Goal: Feedback & Contribution: Contribute content

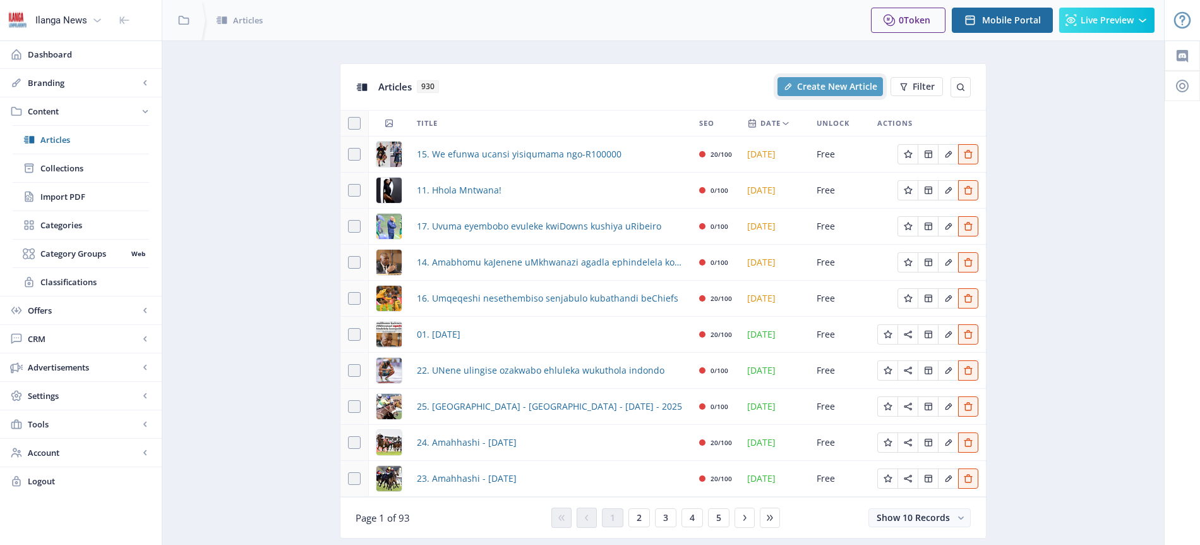
click at [837, 89] on span "Create New Article" at bounding box center [837, 87] width 80 height 10
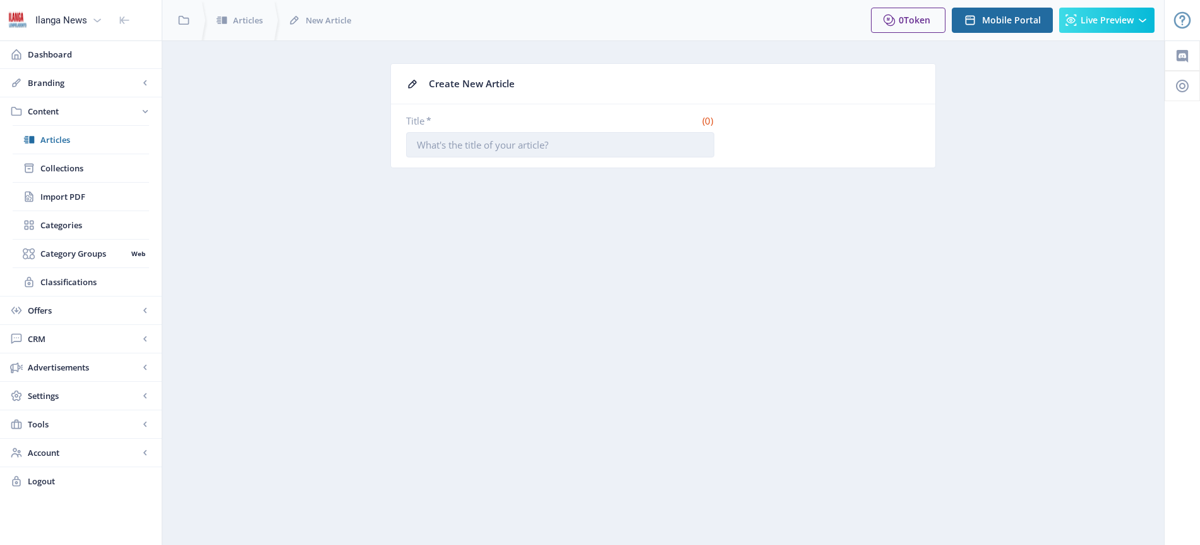
click at [556, 142] on input "Title *" at bounding box center [560, 144] width 308 height 25
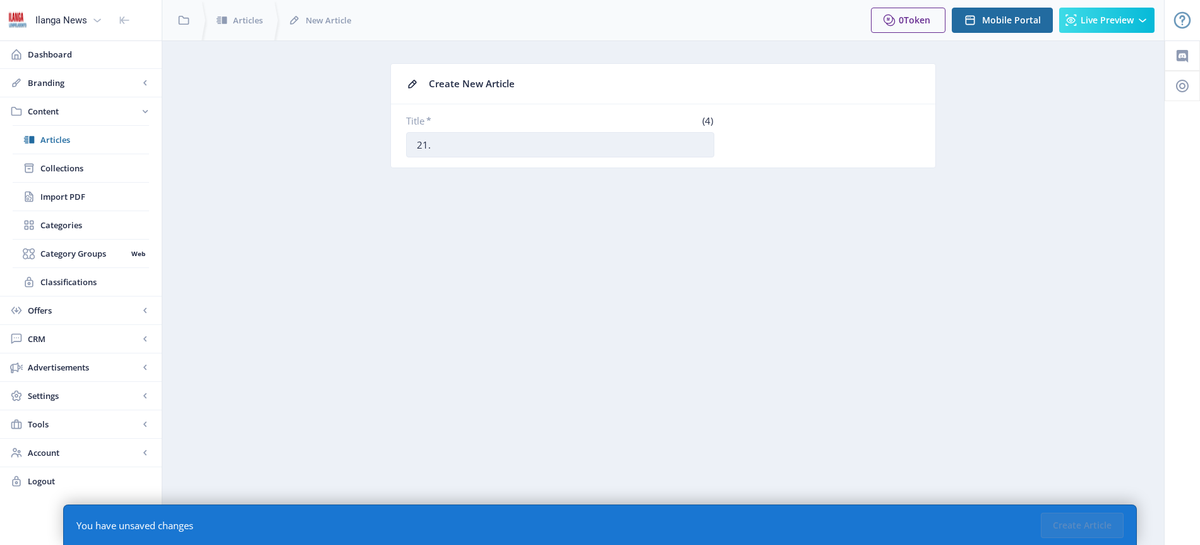
paste input "Ahlukene phakathi amakilabhi kuqala eyeSafa KZN ABC Motsepe League"
click at [519, 143] on input "21. Ahlukene phakathi amakilabhi kuqala eyeSafa KZN ABC Motsepe League" at bounding box center [560, 144] width 308 height 25
click at [550, 148] on input "21. Ahlukene phakathi amakilabhu kuqala eyeSafa KZN ABC Motsepe League" at bounding box center [560, 144] width 308 height 25
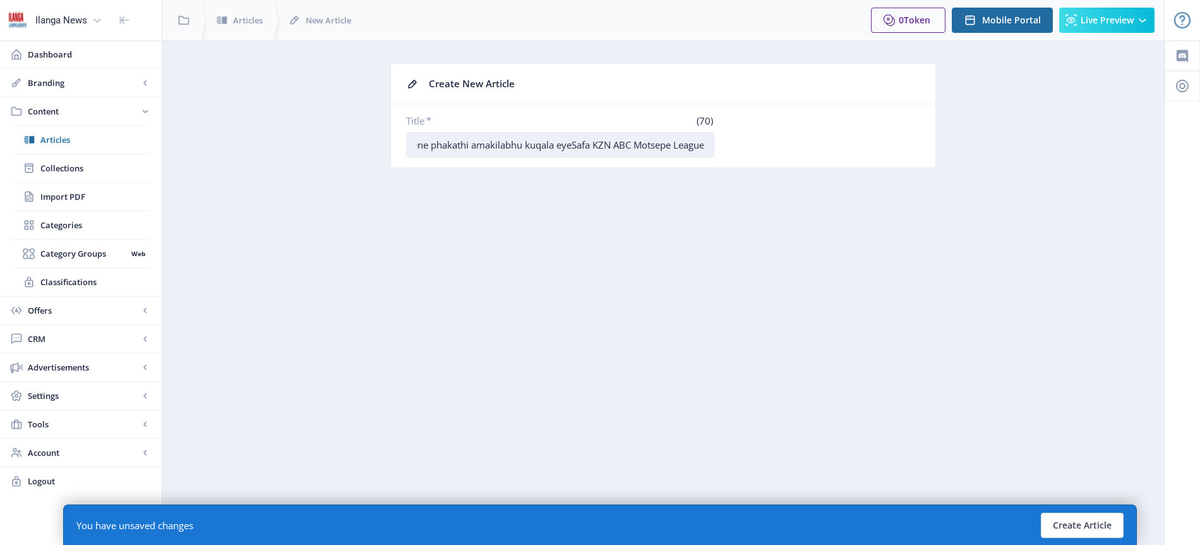
scroll to position [0, 0]
type input "21. Ahlukene phakathi amakilabhu kuqala eyeSafa KZN ABC Motsepe League"
click at [1097, 529] on button "Create Article" at bounding box center [1082, 524] width 83 height 25
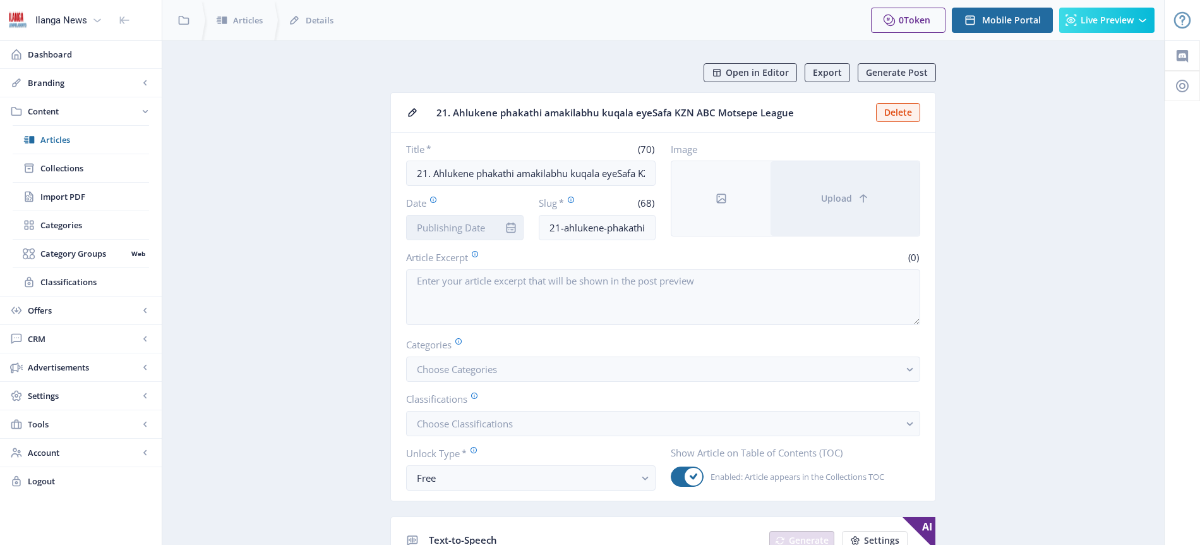
click at [452, 234] on input "Date" at bounding box center [465, 227] width 118 height 25
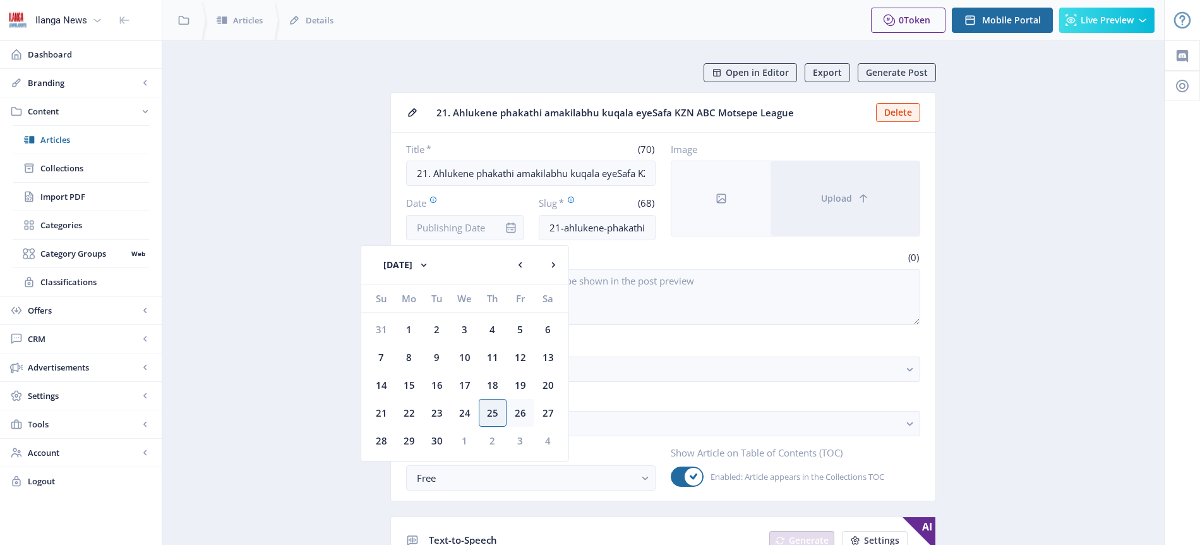
click at [517, 410] on div "26" at bounding box center [521, 413] width 28 height 28
type input "[DATE]"
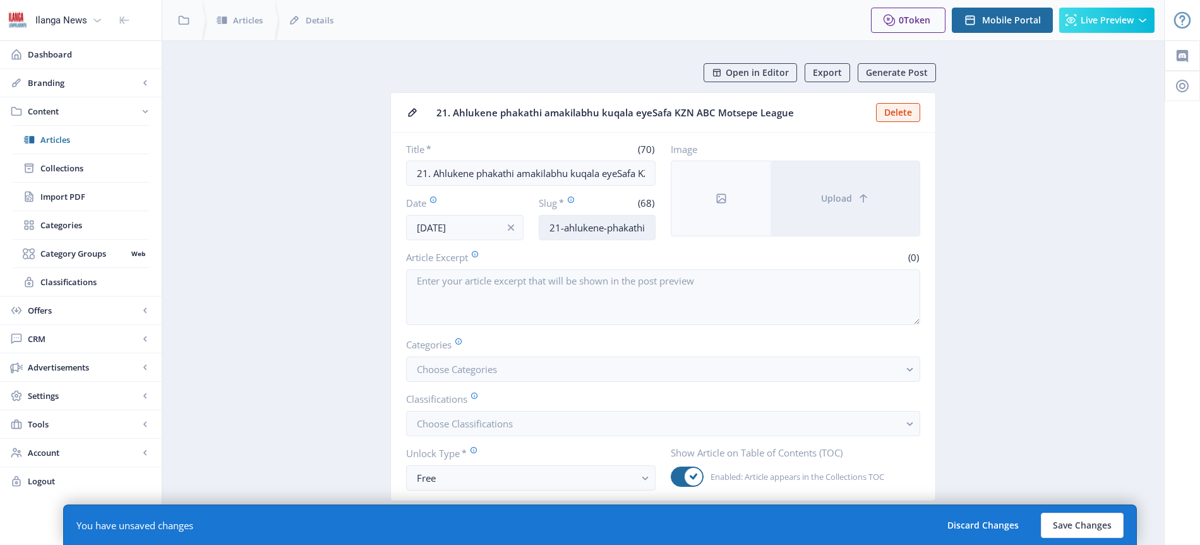
click at [600, 229] on input "21-ahlukene-phakathi-amakilabh-kuqala-eyesafa-kzn-abc-motsepe-league" at bounding box center [598, 227] width 118 height 25
type input "ABC-motsepe"
click at [473, 372] on span "Choose Categories" at bounding box center [457, 369] width 80 height 13
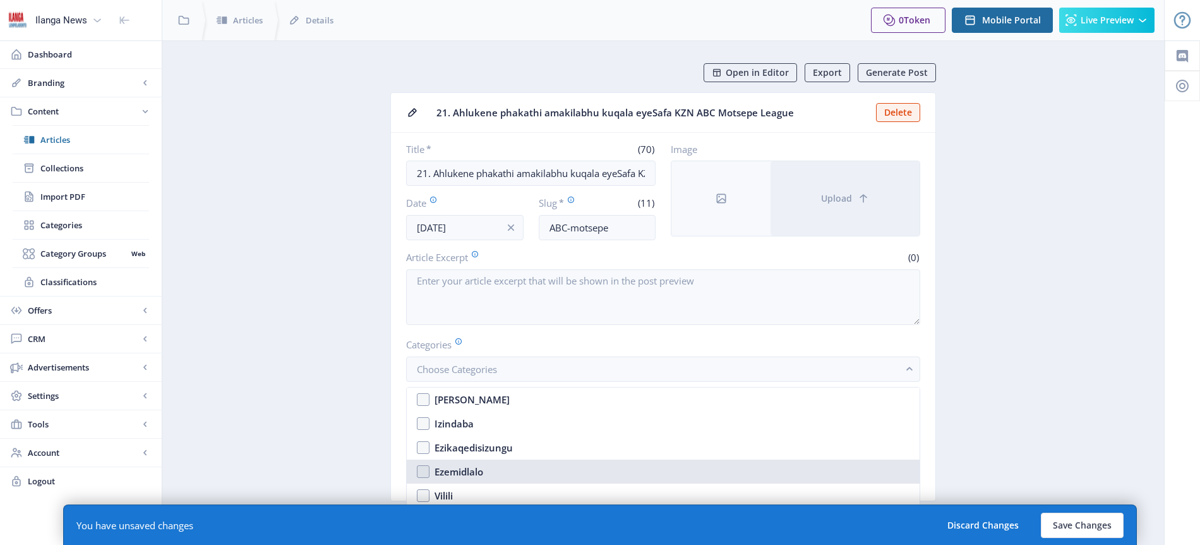
click at [473, 471] on div "Ezemidlalo" at bounding box center [459, 471] width 49 height 15
checkbox input "true"
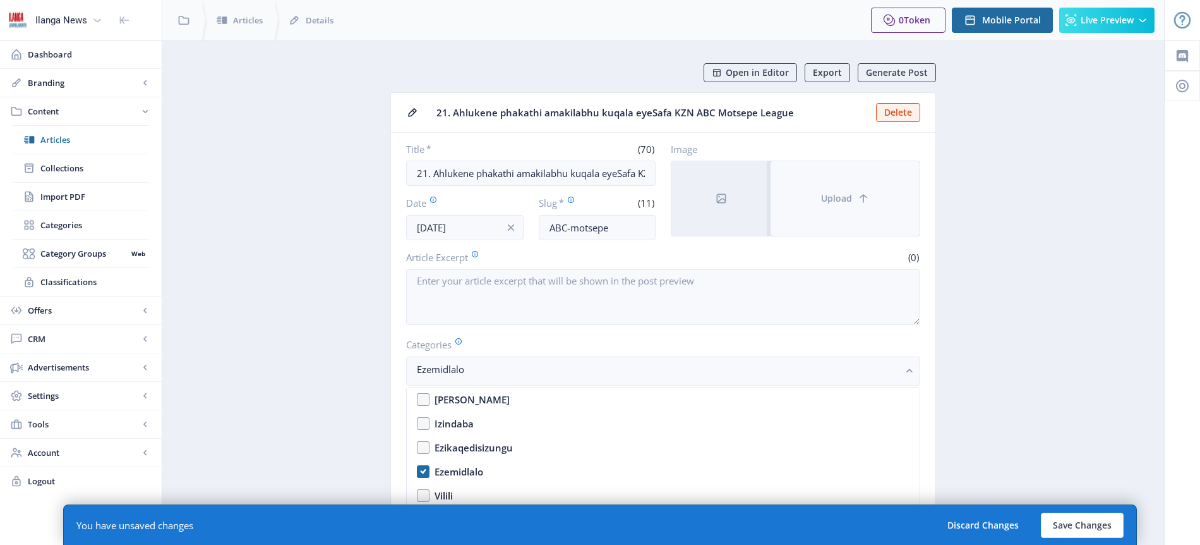
click at [828, 200] on span "Upload" at bounding box center [836, 198] width 31 height 10
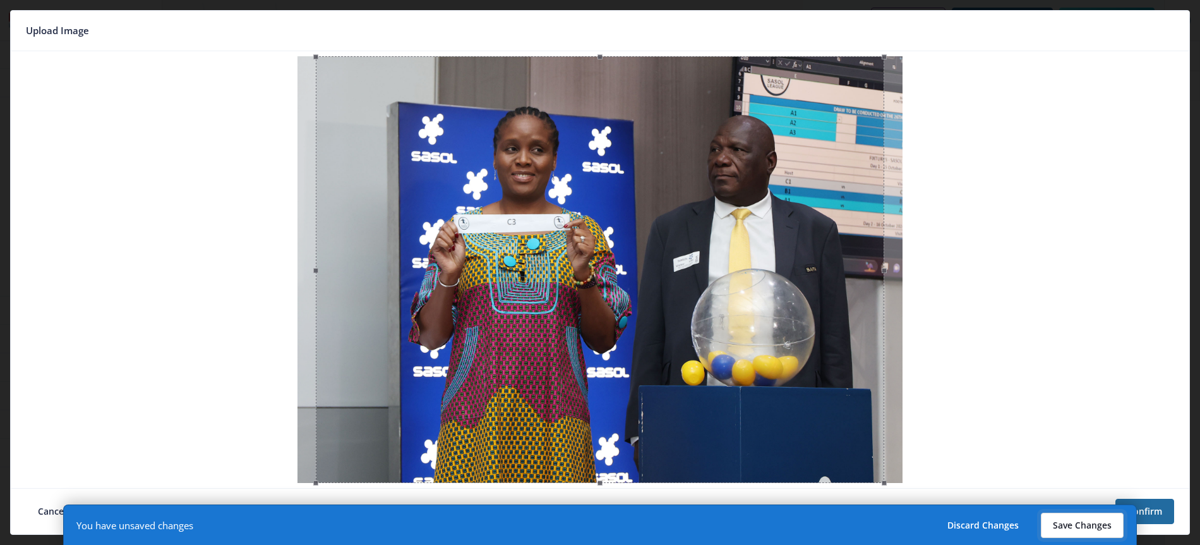
click at [1087, 529] on button "Save Changes" at bounding box center [1082, 524] width 83 height 25
click at [1088, 524] on button "Save Changes" at bounding box center [1082, 524] width 83 height 25
type input "abc-motsepe"
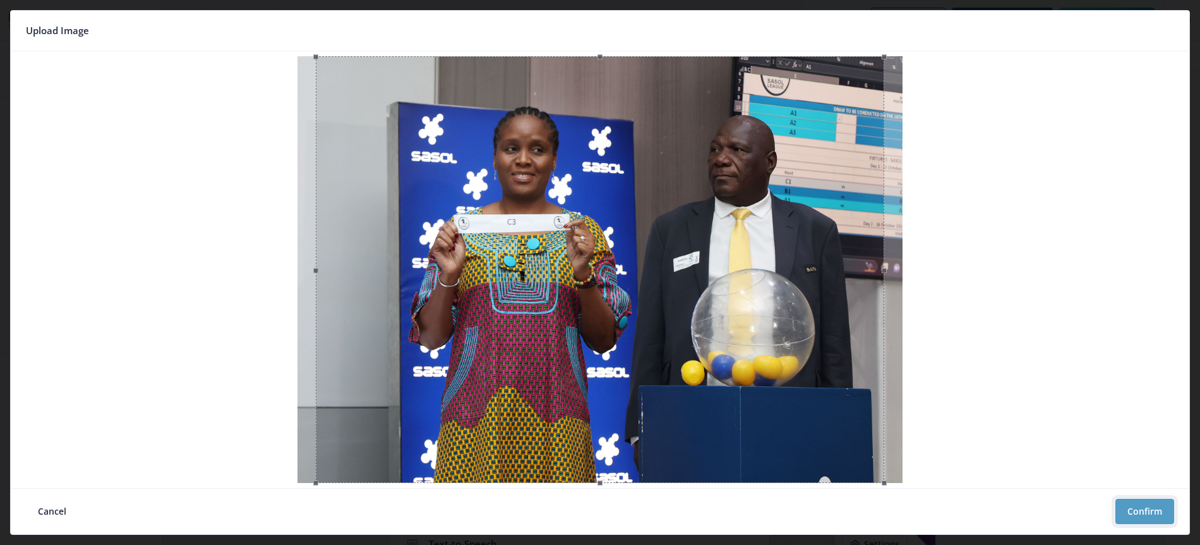
click at [1149, 505] on button "Confirm" at bounding box center [1145, 510] width 59 height 25
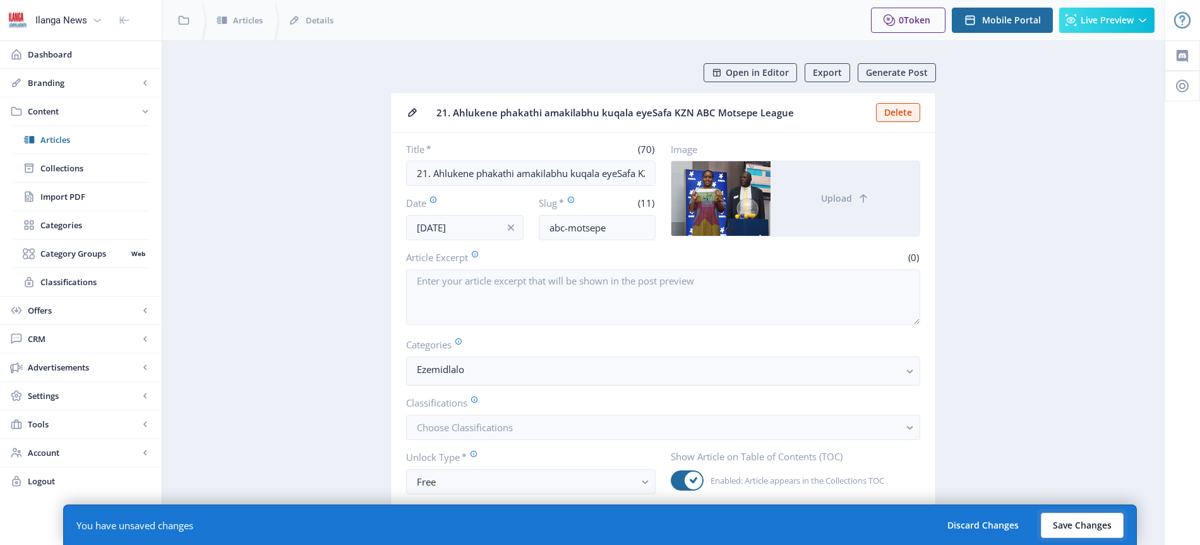
click at [1090, 531] on button "Save Changes" at bounding box center [1082, 524] width 83 height 25
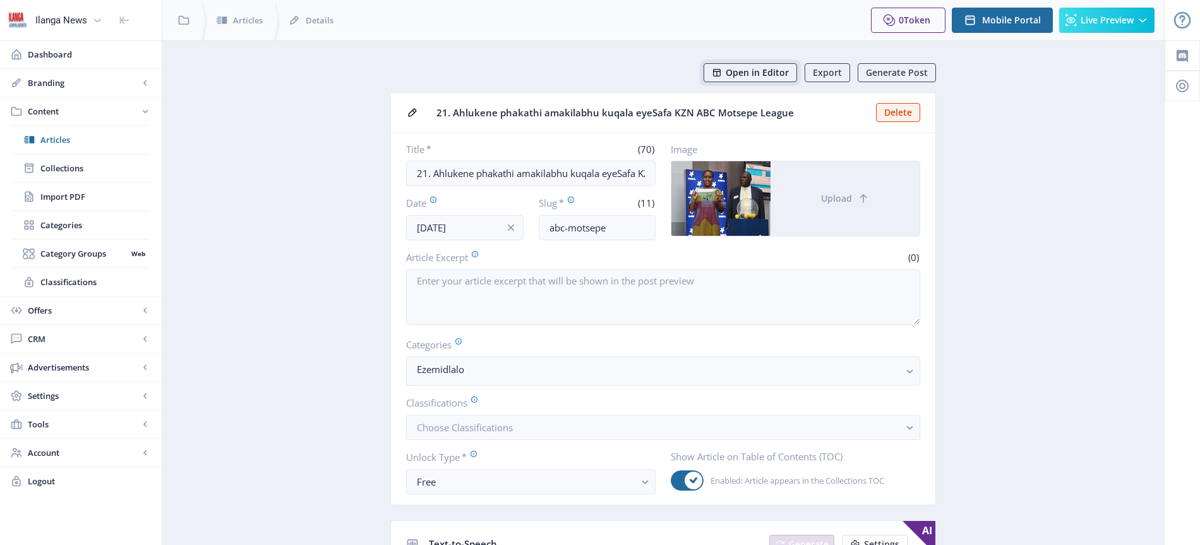
click at [759, 74] on span "Open in Editor" at bounding box center [757, 73] width 63 height 10
click at [49, 136] on span "Articles" at bounding box center [94, 139] width 109 height 13
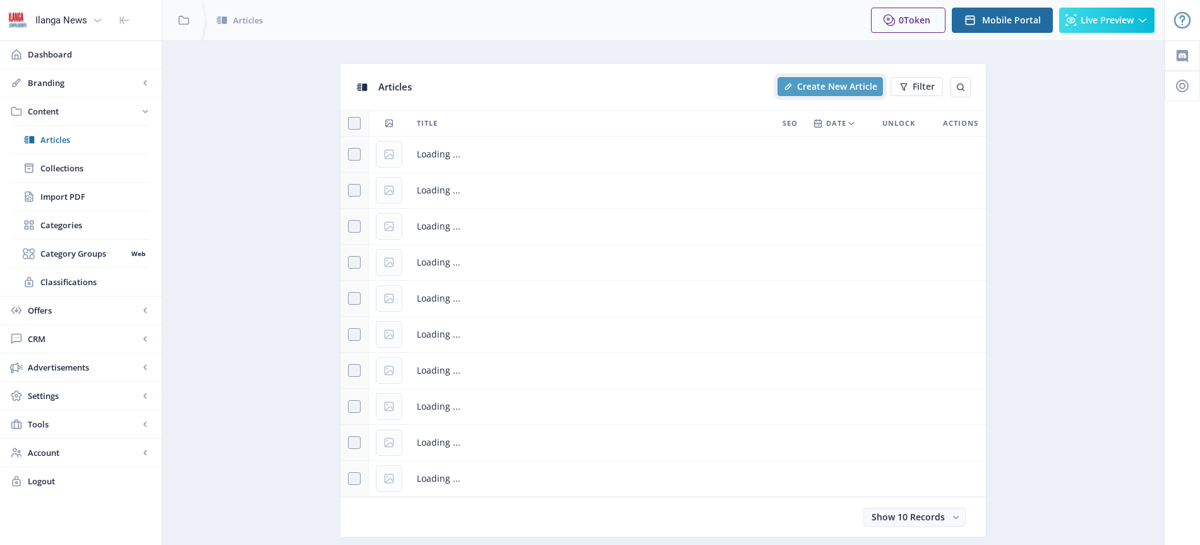
click at [840, 90] on span "Create New Article" at bounding box center [837, 87] width 80 height 10
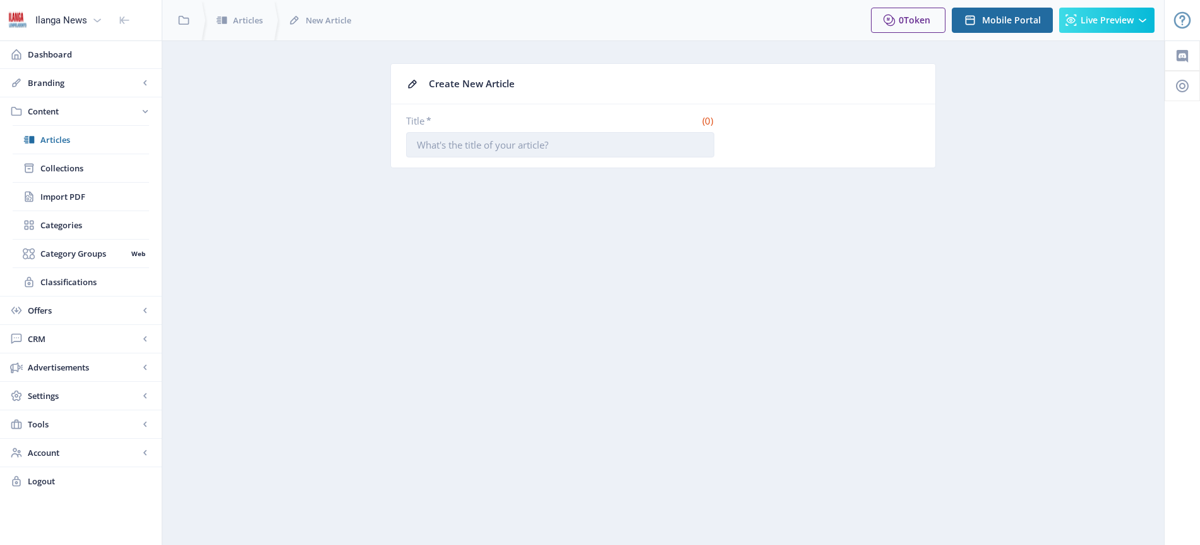
click at [512, 147] on input "Title *" at bounding box center [560, 144] width 308 height 25
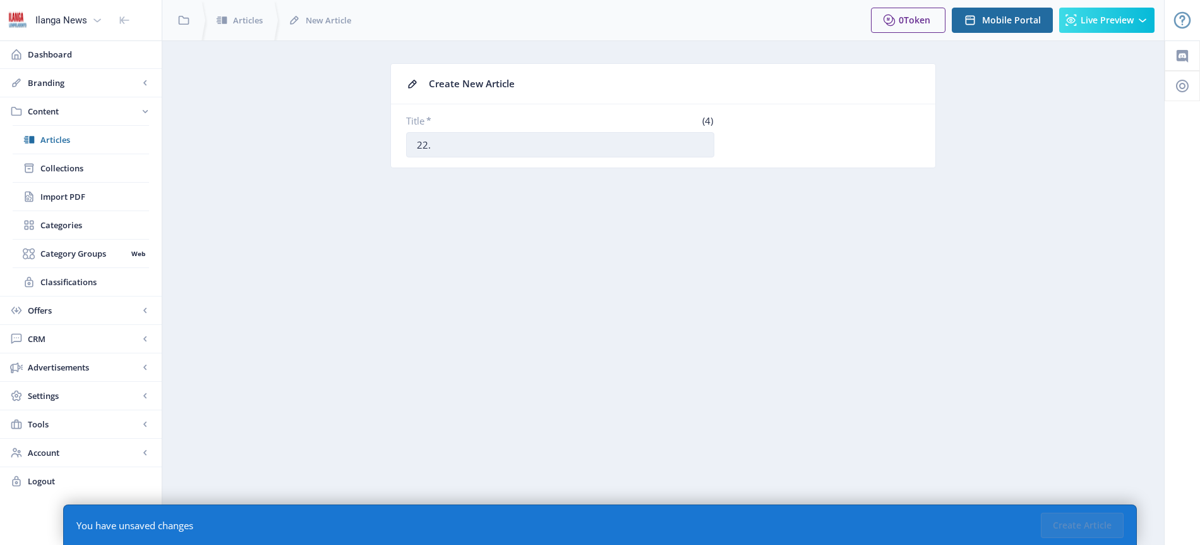
click at [474, 145] on input "22." at bounding box center [560, 144] width 308 height 25
paste input "Owe-Atletico wenqaba nomdlali ongaqelwe yiBarcelona"
click at [586, 143] on input "22. Owe-Atletico wenqaba nomdlali ongaqelwe yiBarcelona" at bounding box center [560, 144] width 308 height 25
type input "22. Owe-Atletico wenqaba nomdlali ogaqelwe yiBarcelona"
click at [1082, 526] on button "Create Article" at bounding box center [1082, 524] width 83 height 25
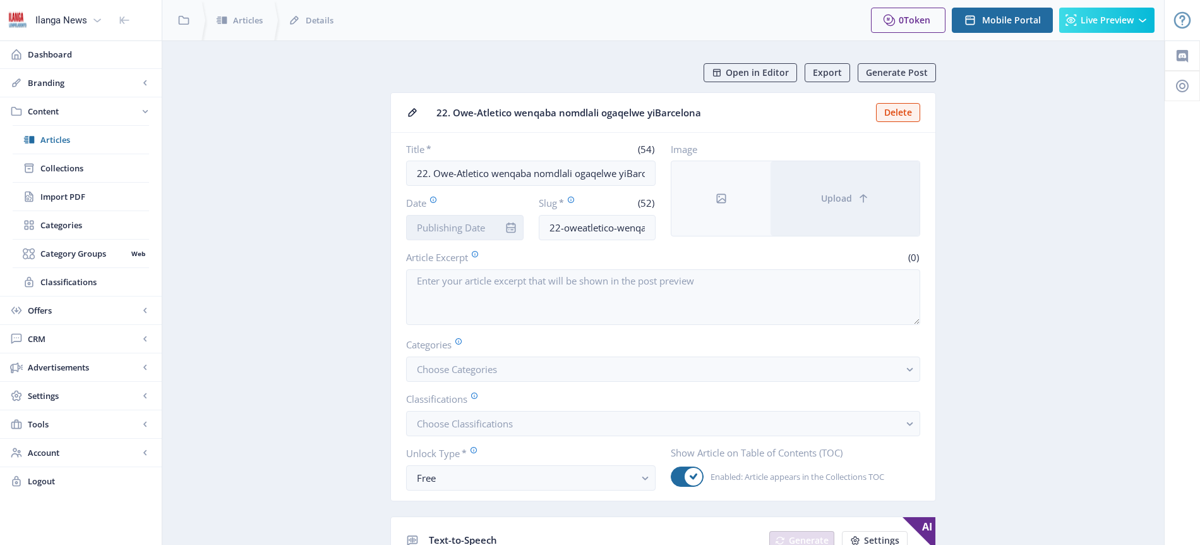
click at [453, 233] on input "Date" at bounding box center [465, 227] width 118 height 25
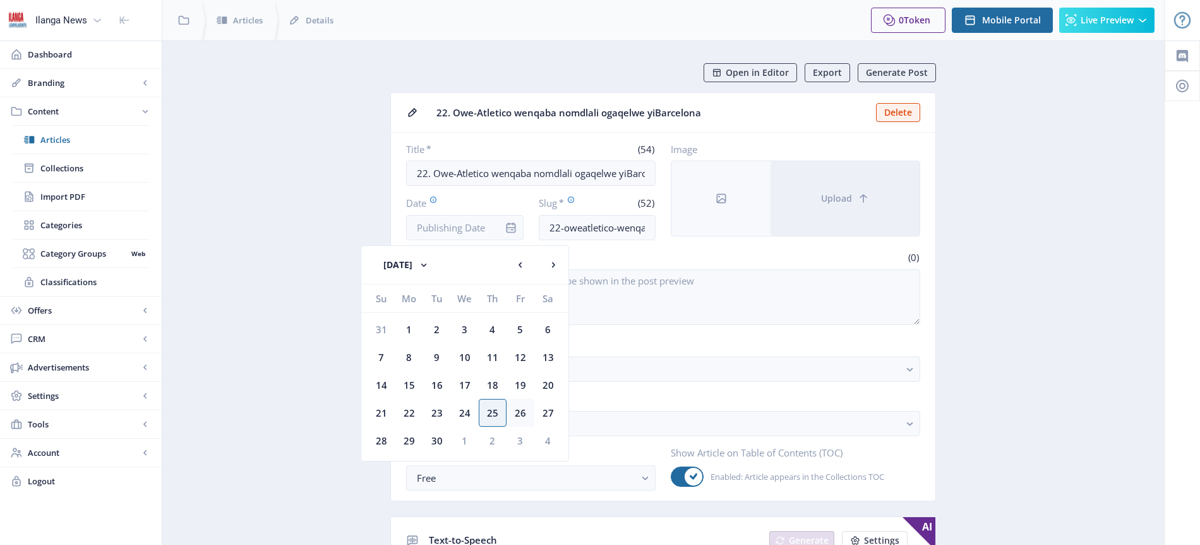
click at [521, 408] on div "26" at bounding box center [521, 413] width 28 height 28
type input "[DATE]"
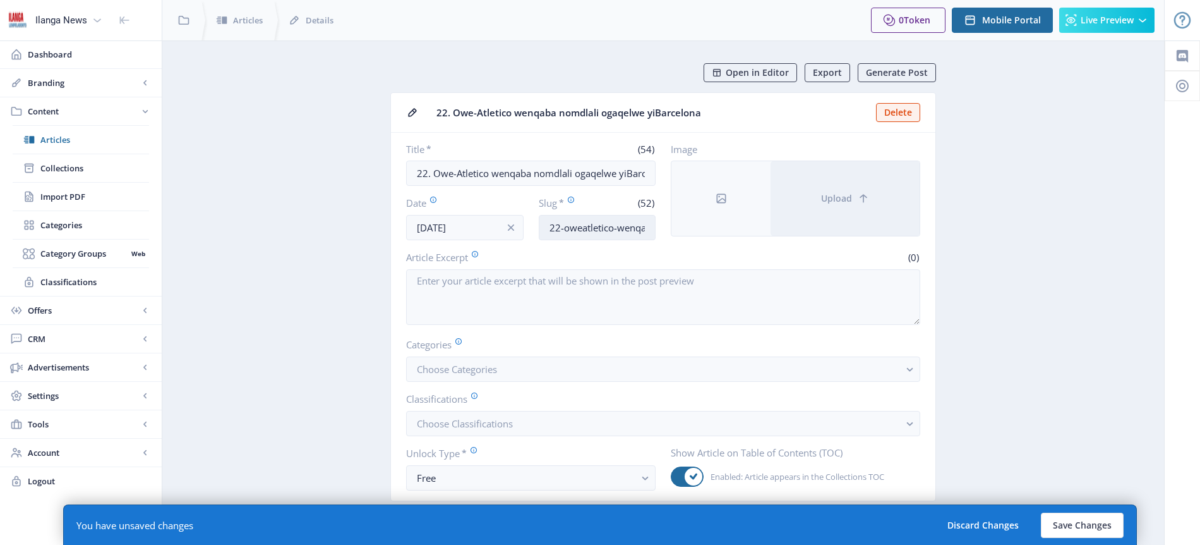
click at [601, 231] on input "22-oweatletico-wenqaba-[GEOGRAPHIC_DATA]-[GEOGRAPHIC_DATA]-[GEOGRAPHIC_DATA]" at bounding box center [598, 227] width 118 height 25
type input "[PERSON_NAME]"
click at [504, 365] on button "Choose Categories" at bounding box center [663, 368] width 514 height 25
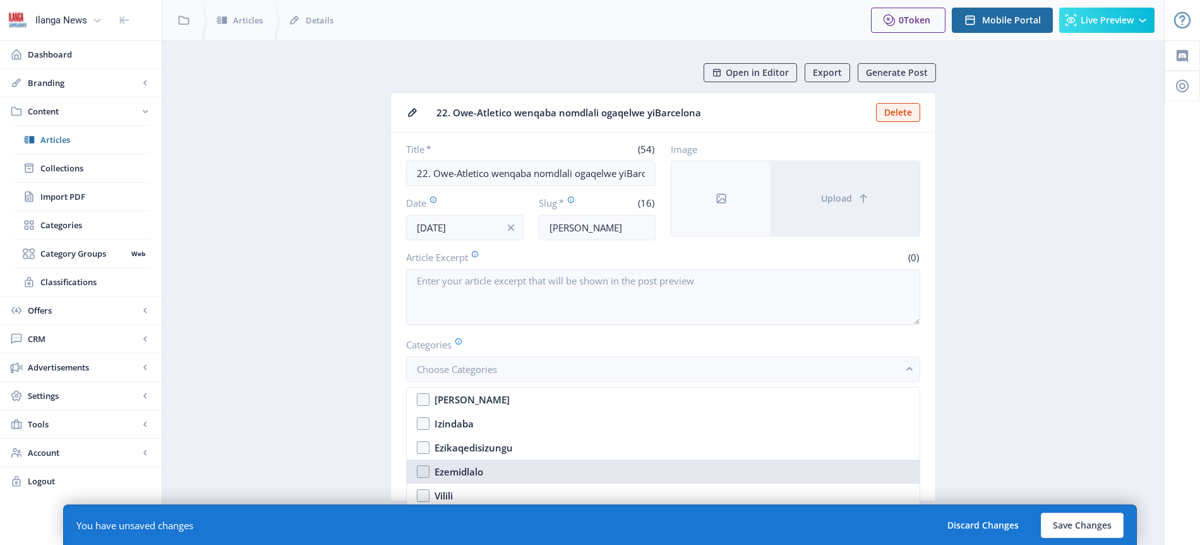
click at [482, 471] on div "Ezemidlalo" at bounding box center [459, 471] width 49 height 15
checkbox input "true"
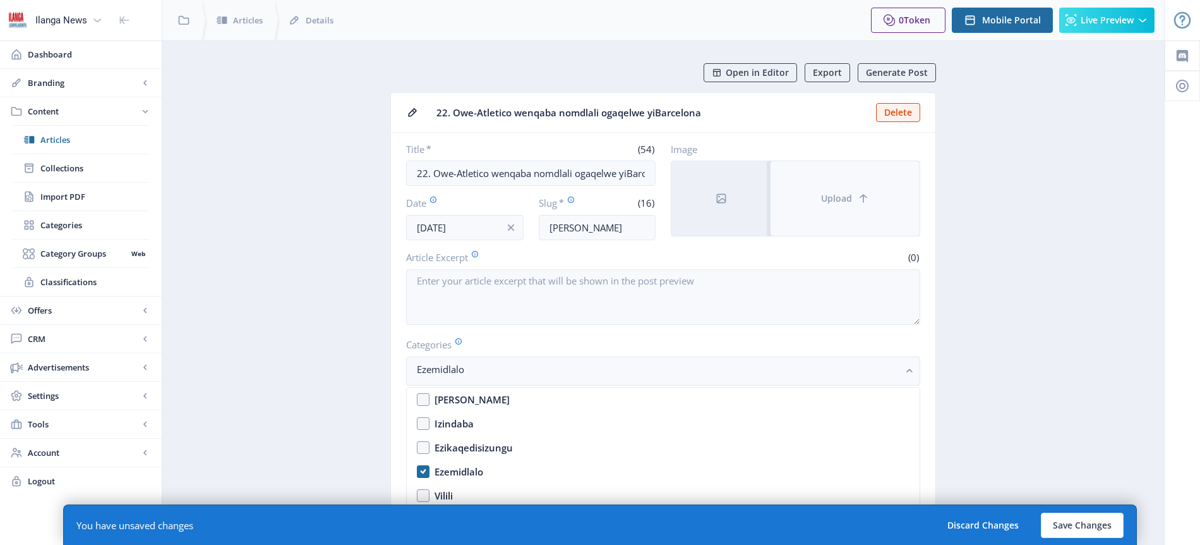
click at [840, 198] on span "Upload" at bounding box center [836, 198] width 31 height 10
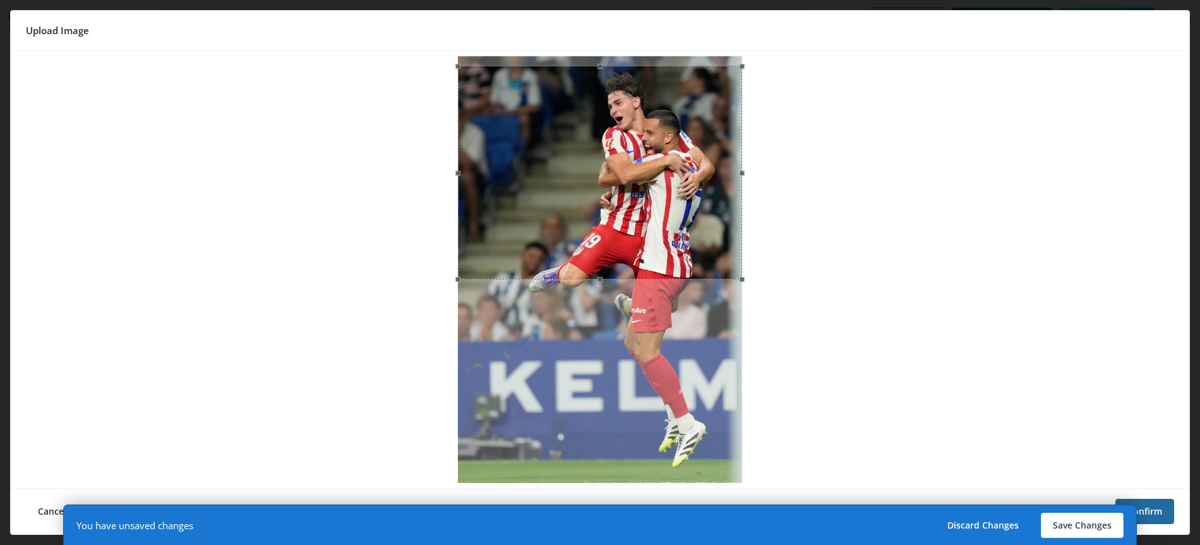
drag, startPoint x: 670, startPoint y: 210, endPoint x: 673, endPoint y: 219, distance: 9.8
click at [673, 219] on div at bounding box center [600, 173] width 284 height 214
click at [1094, 527] on button "Save Changes" at bounding box center [1082, 524] width 83 height 25
type input "atletico-[PERSON_NAME]"
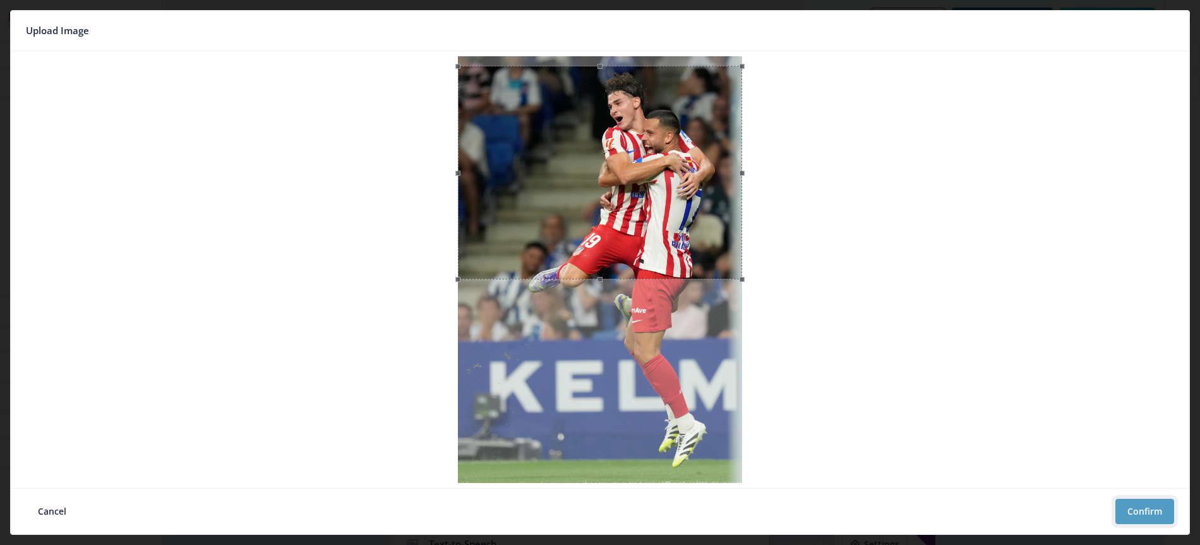
click at [1152, 514] on button "Confirm" at bounding box center [1145, 510] width 59 height 25
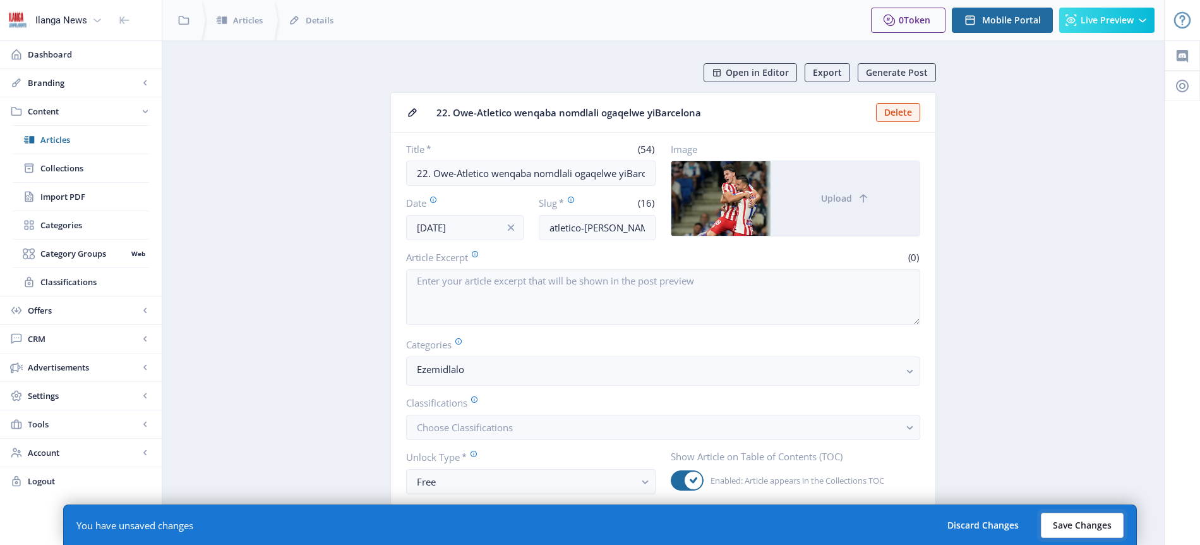
click at [1084, 522] on button "Save Changes" at bounding box center [1082, 524] width 83 height 25
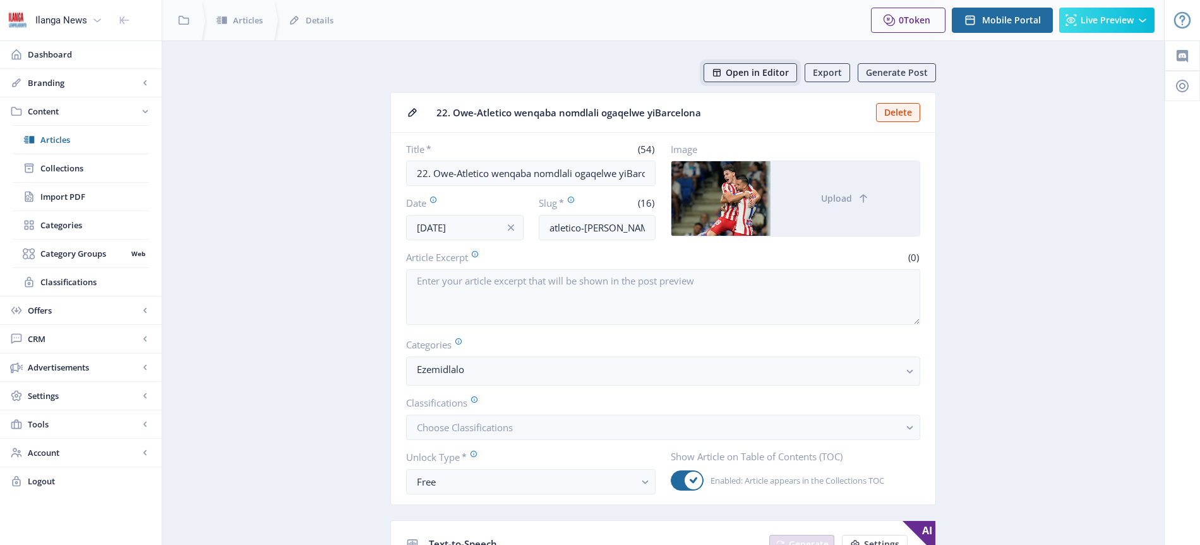
click at [751, 72] on span "Open in Editor" at bounding box center [757, 73] width 63 height 10
click at [63, 142] on span "Articles" at bounding box center [94, 139] width 109 height 13
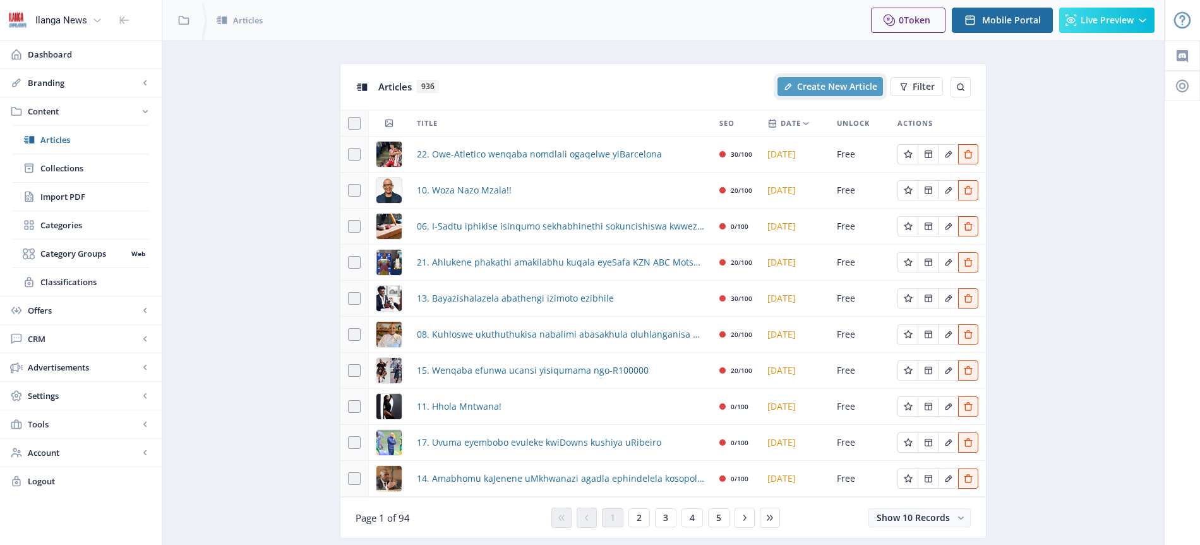
click at [839, 85] on span "Create New Article" at bounding box center [837, 87] width 80 height 10
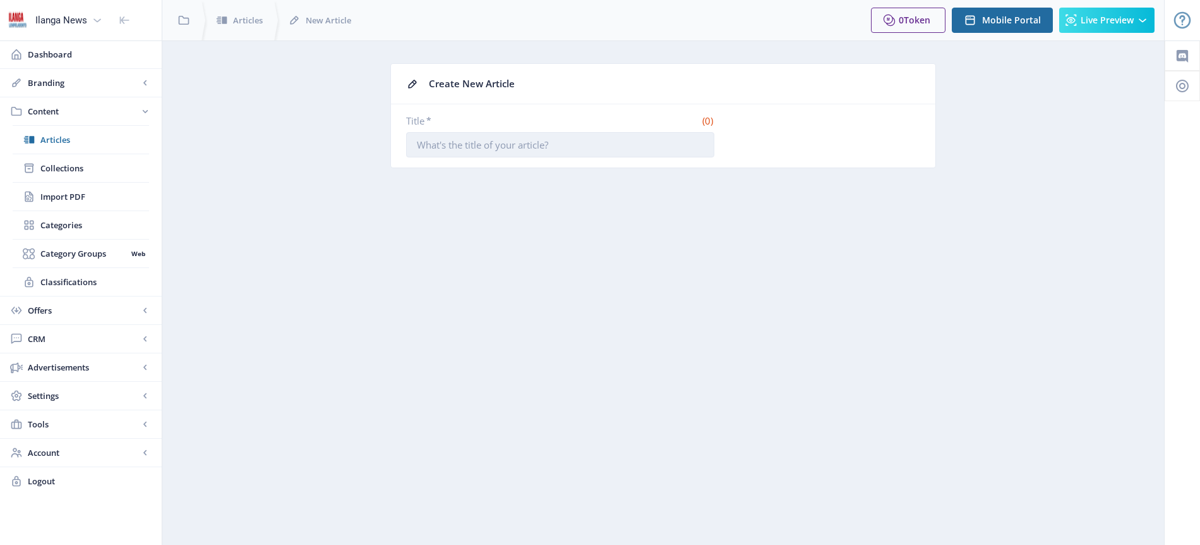
click at [546, 140] on input "Title *" at bounding box center [560, 144] width 308 height 25
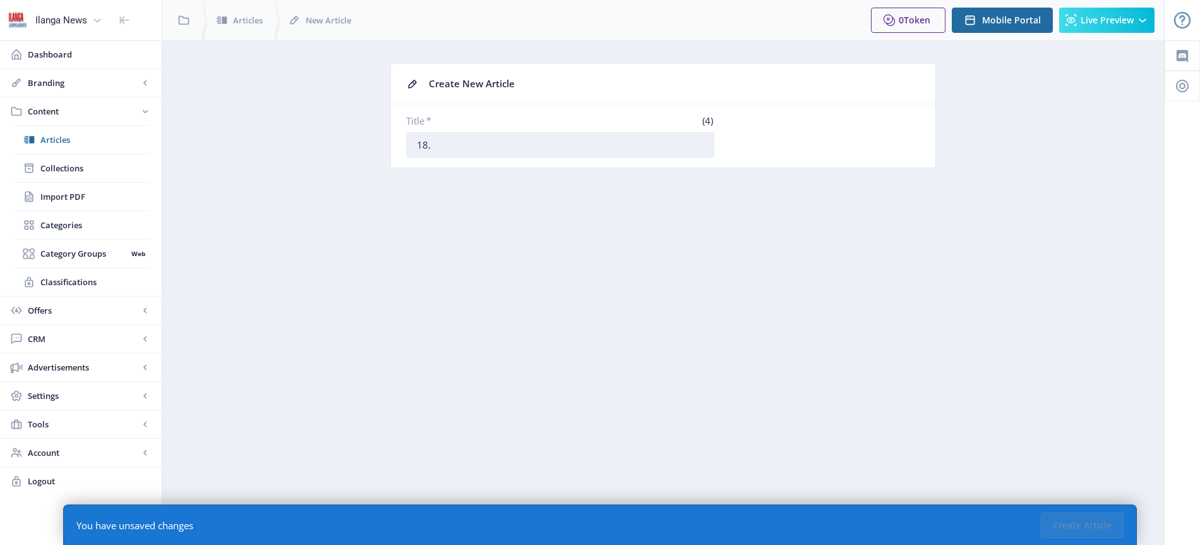
paste input "Kubhekwe ubuso obungavamile kowePirates"
type input "18. Kubhekwe ubuso obungavamile kowePirates"
click at [1075, 526] on button "Create Article" at bounding box center [1082, 524] width 83 height 25
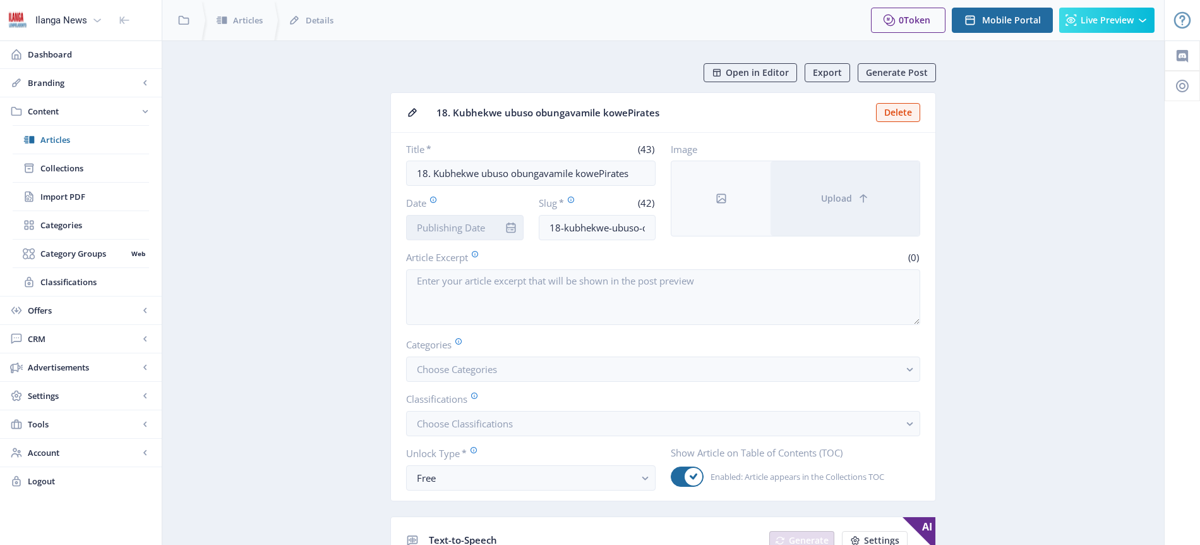
click at [485, 228] on input "Date" at bounding box center [465, 227] width 118 height 25
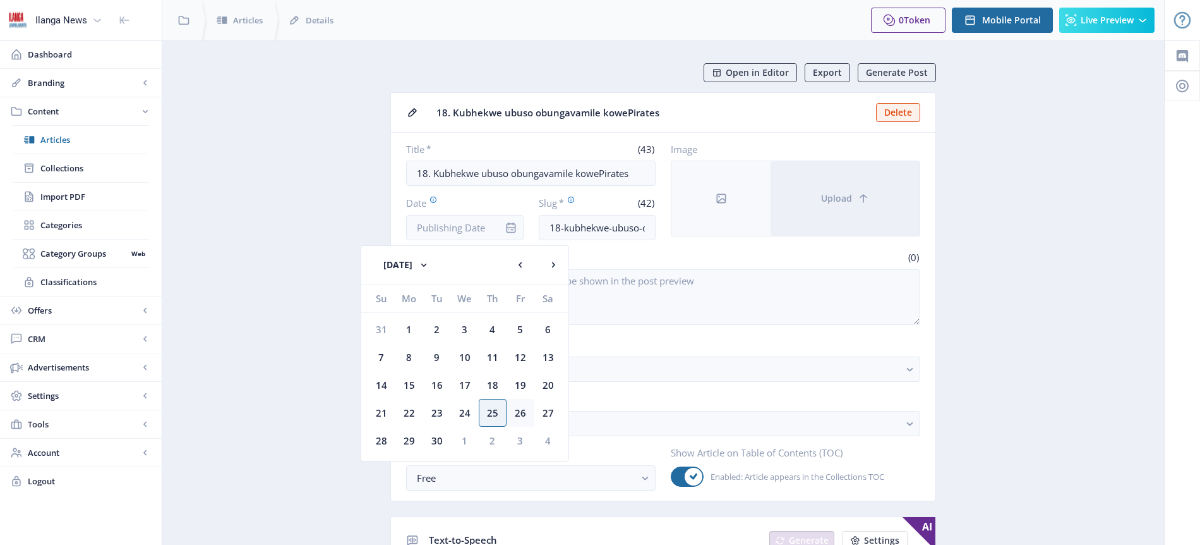
click at [519, 409] on div "26" at bounding box center [521, 413] width 28 height 28
type input "[DATE]"
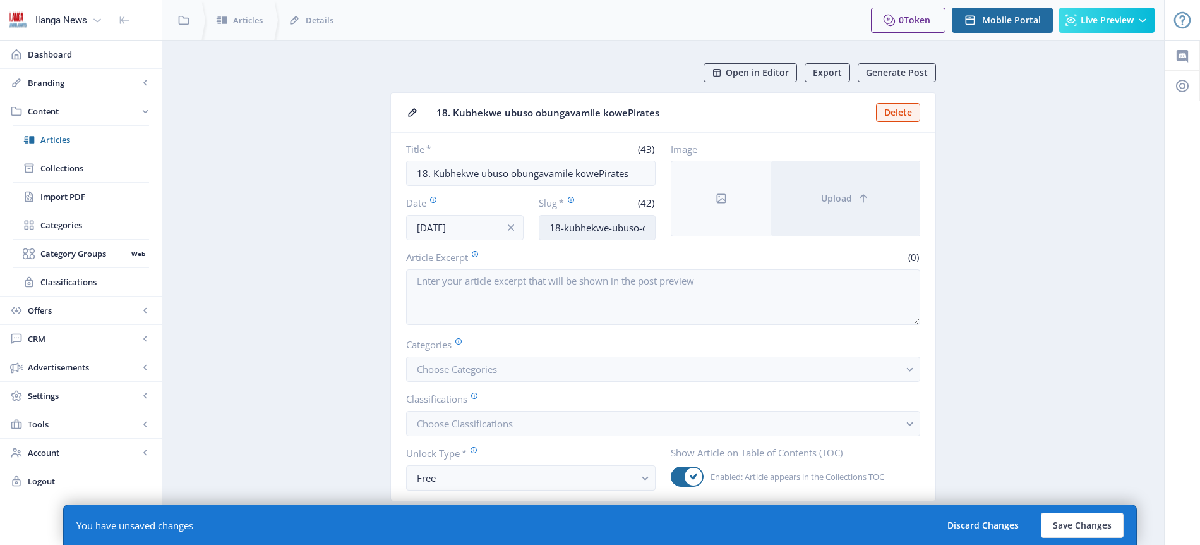
click at [621, 228] on input "18-kubhekwe-ubuso-obungavamile-kowepirates" at bounding box center [598, 227] width 118 height 25
type input "Bucs-newfaces"
click at [523, 366] on button "Choose Categories" at bounding box center [663, 368] width 514 height 25
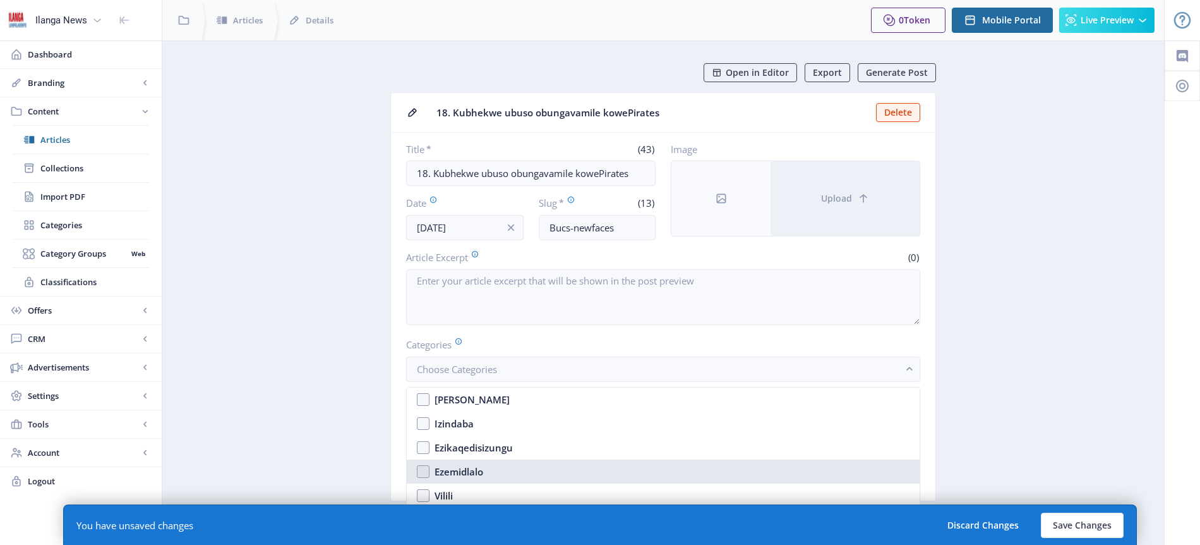
click at [486, 472] on nb-option "Ezemidlalo" at bounding box center [663, 471] width 513 height 24
checkbox input "true"
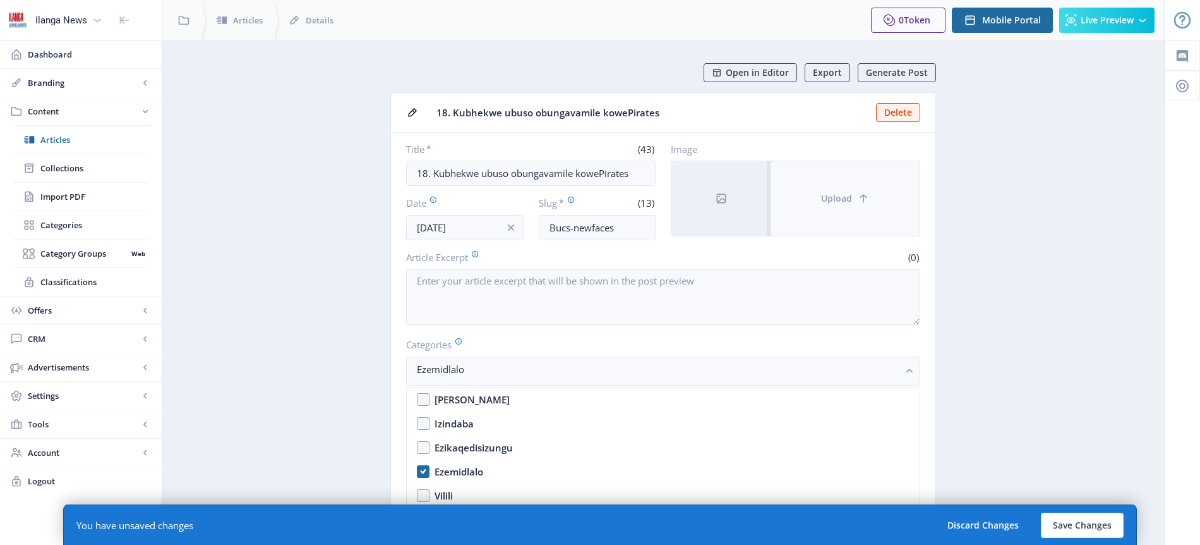
click at [854, 195] on button "Upload" at bounding box center [845, 198] width 149 height 75
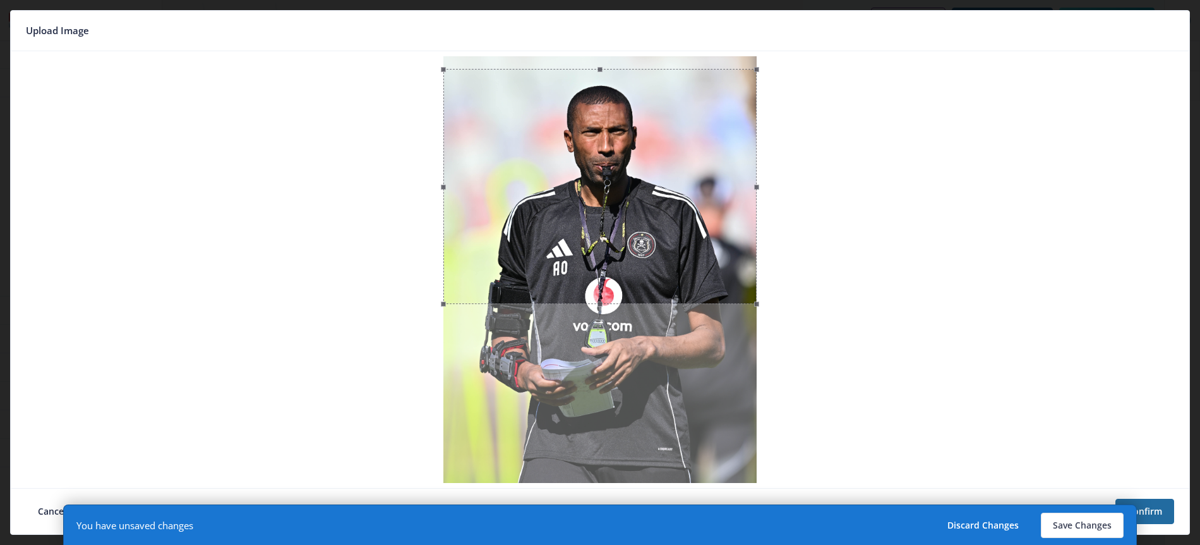
drag, startPoint x: 632, startPoint y: 184, endPoint x: 631, endPoint y: 196, distance: 12.7
click at [631, 196] on div at bounding box center [600, 186] width 313 height 235
click at [1091, 524] on button "Save Changes" at bounding box center [1082, 524] width 83 height 25
type input "bucs-newfaces"
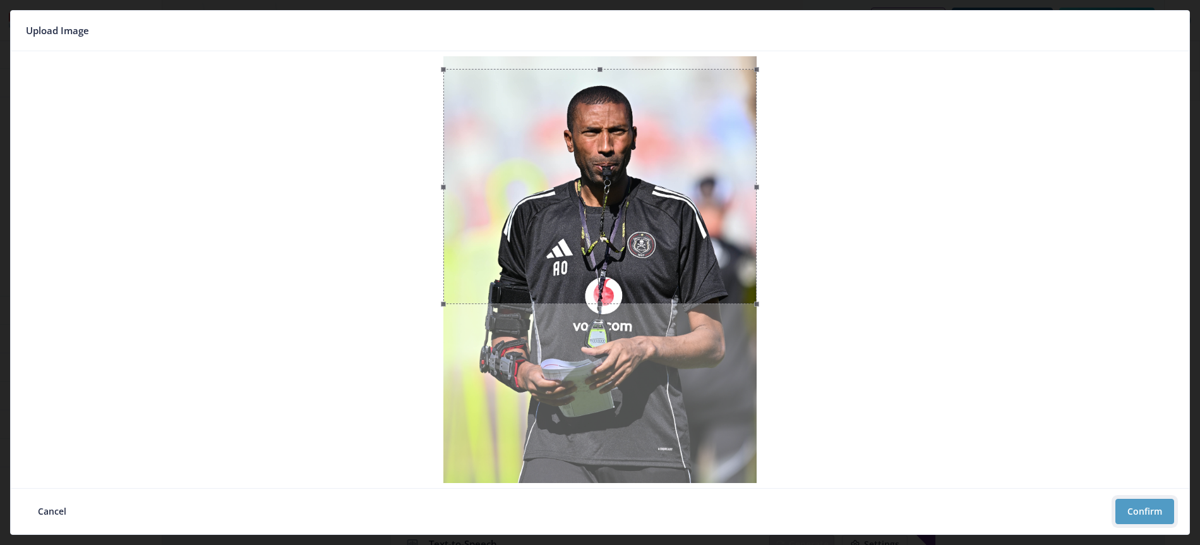
click at [1147, 514] on button "Confirm" at bounding box center [1145, 510] width 59 height 25
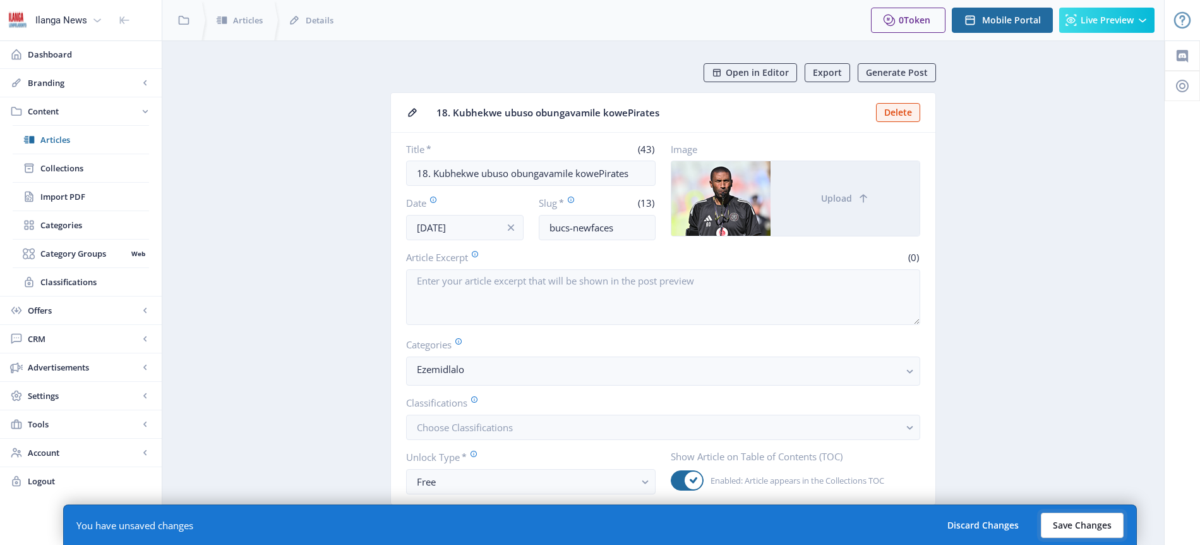
click at [1098, 526] on button "Save Changes" at bounding box center [1082, 524] width 83 height 25
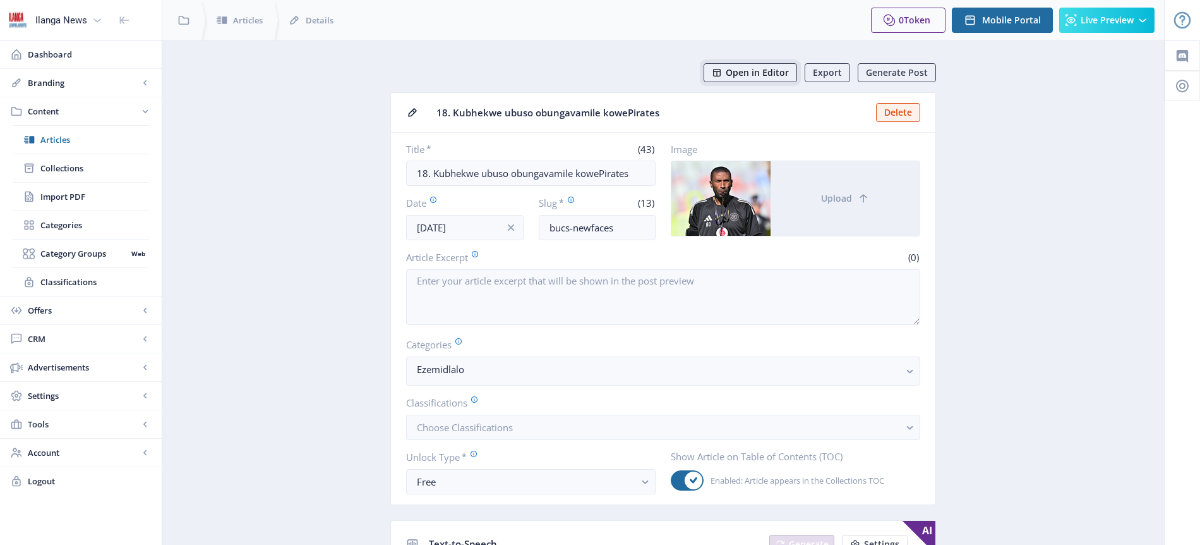
click at [783, 71] on span "Open in Editor" at bounding box center [757, 73] width 63 height 10
click at [57, 138] on span "Articles" at bounding box center [94, 139] width 109 height 13
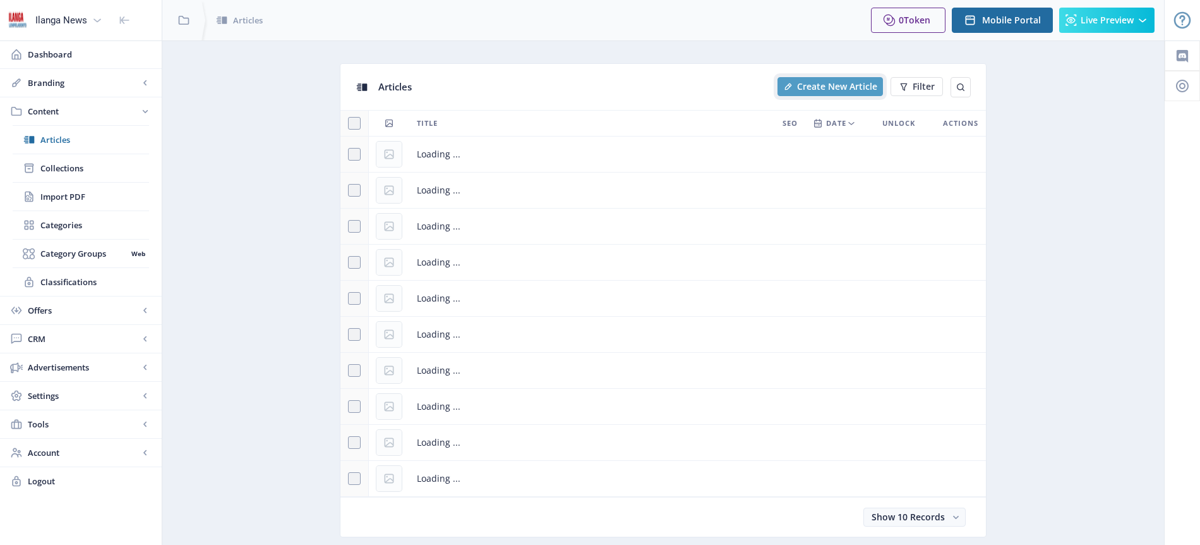
click at [843, 88] on span "Create New Article" at bounding box center [837, 87] width 80 height 10
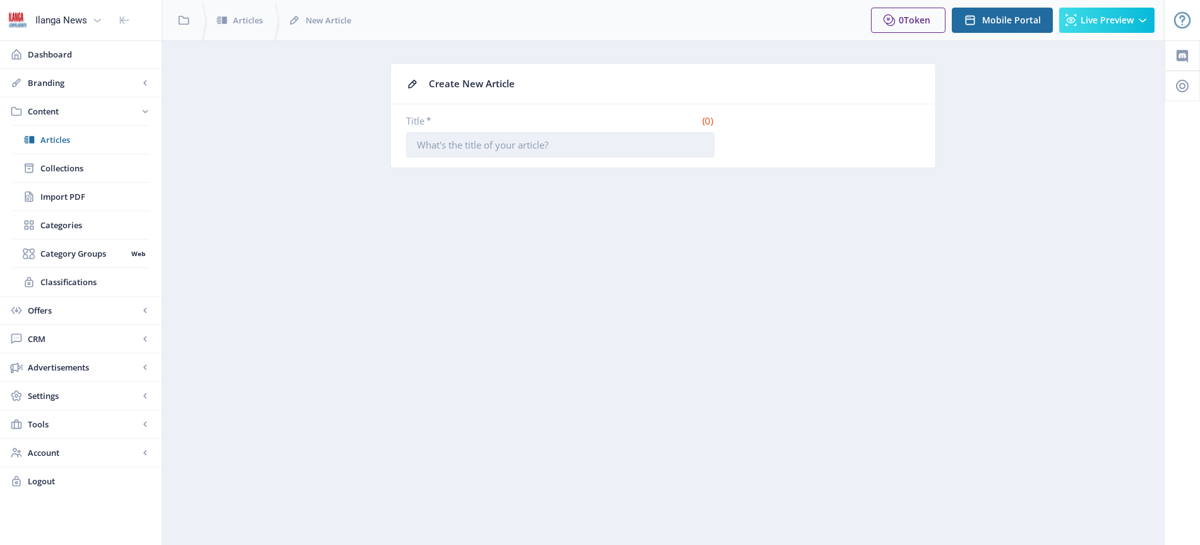
click at [484, 148] on input "Title *" at bounding box center [560, 144] width 308 height 25
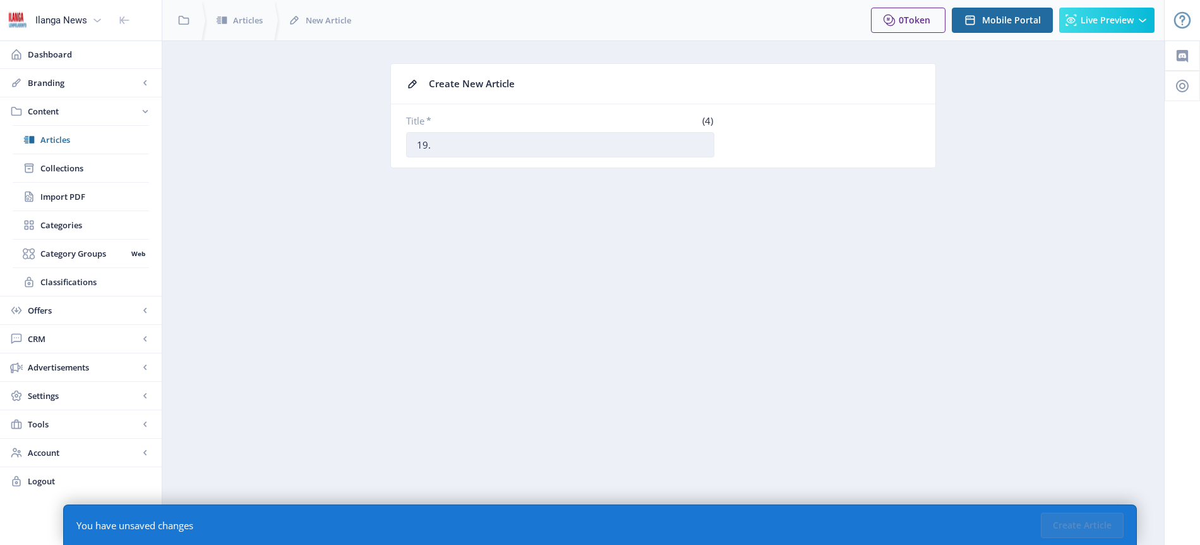
paste input "UMngqithi uyibona isazodonsa kanzima iSundowns"
type input "19. UMngqithi uyibona isazodonsa kanzima iSundowns"
click at [883, 259] on nb-layout-column "Create New Article Title * (50) 19. UMngqithi uyibona isazodonsa kanzima iSundo…" at bounding box center [663, 292] width 1003 height 504
click at [668, 119] on div "(50)" at bounding box center [639, 120] width 149 height 13
click at [731, 254] on nb-layout-column "Create New Article Title * (50) 19. UMngqithi uyibona isazodonsa kanzima iSundo…" at bounding box center [663, 292] width 1003 height 504
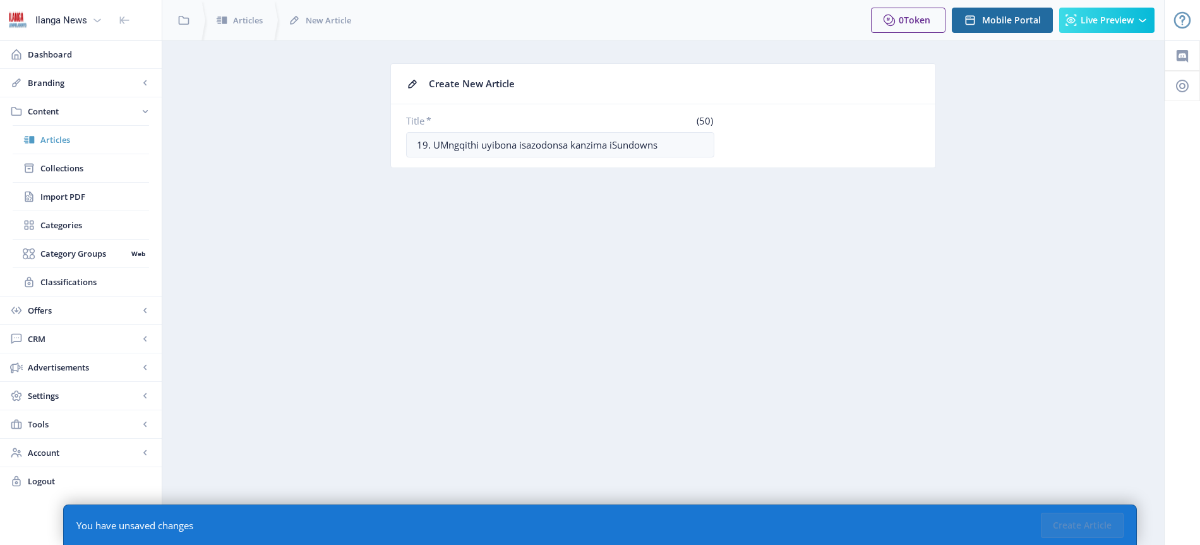
click at [57, 138] on span "Articles" at bounding box center [94, 139] width 109 height 13
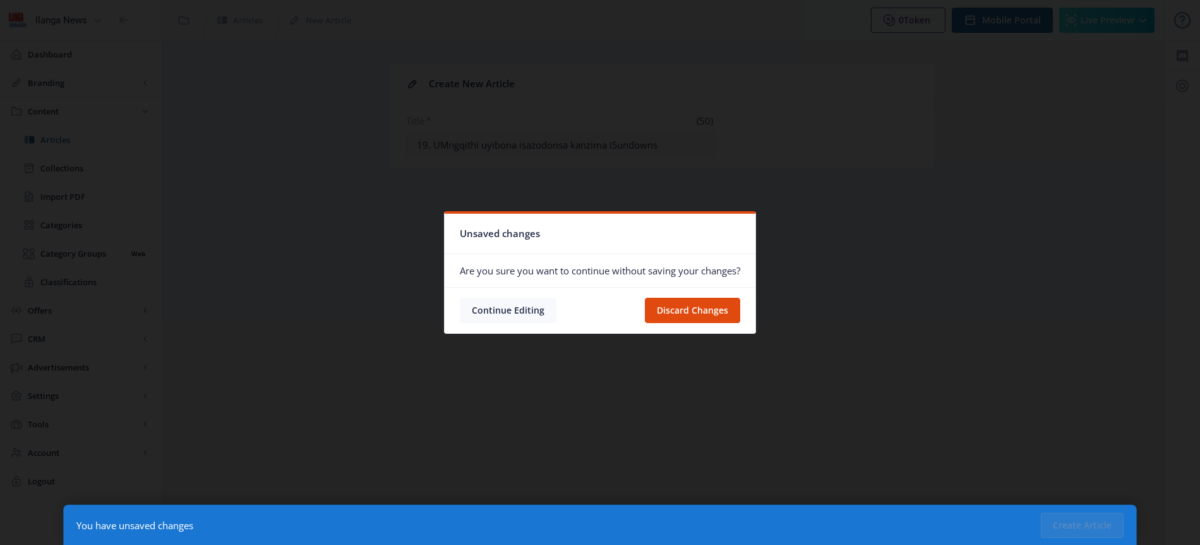
click at [534, 314] on button "Continue Editing" at bounding box center [508, 310] width 97 height 25
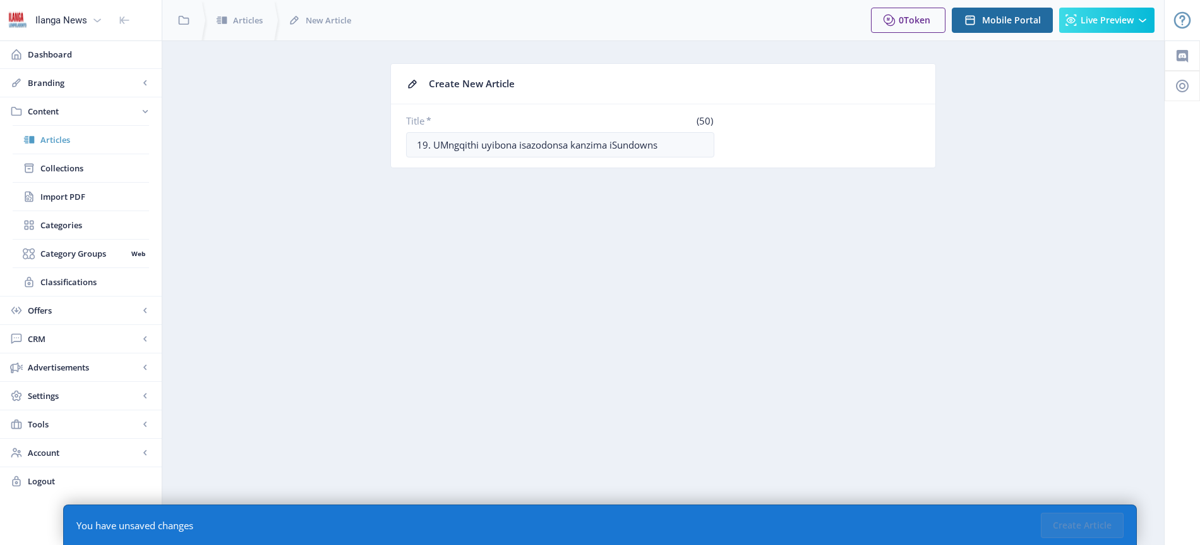
click at [59, 141] on span "Articles" at bounding box center [94, 139] width 109 height 13
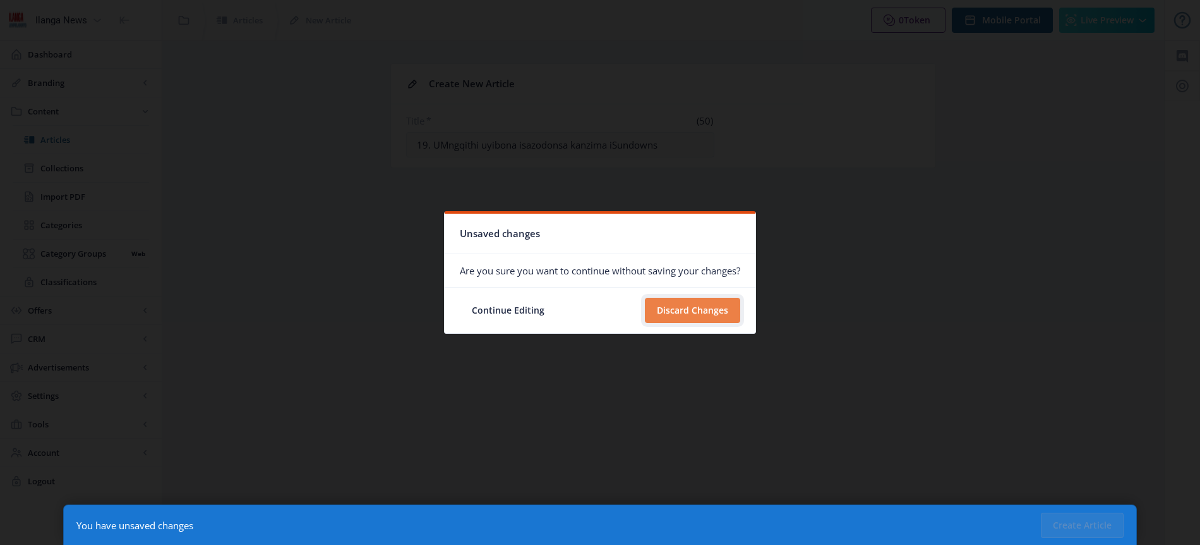
click at [686, 317] on button "Discard Changes" at bounding box center [692, 310] width 95 height 25
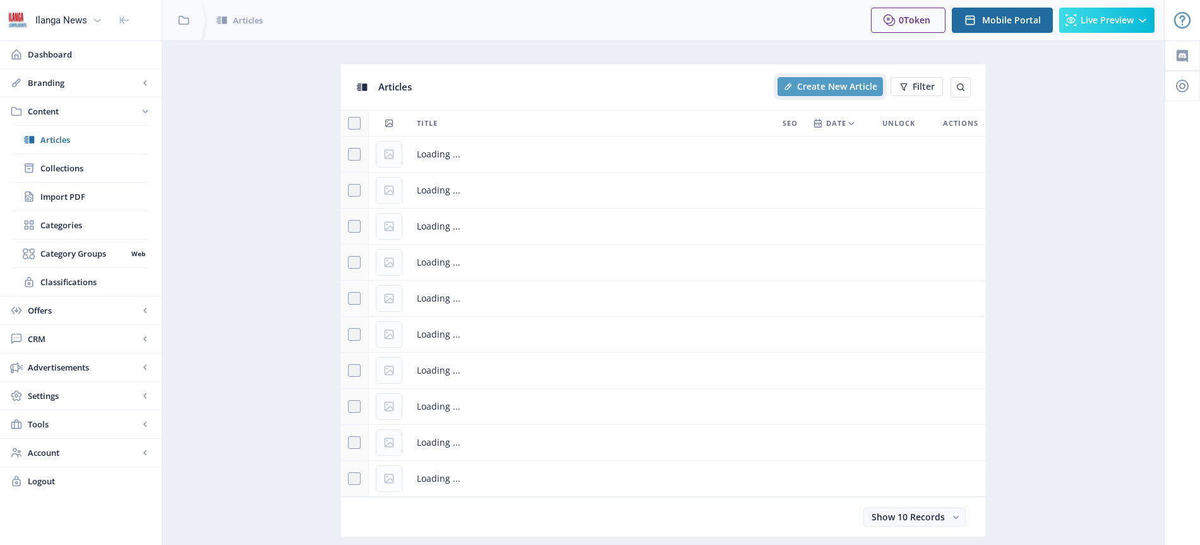
click at [854, 87] on span "Create New Article" at bounding box center [837, 87] width 80 height 10
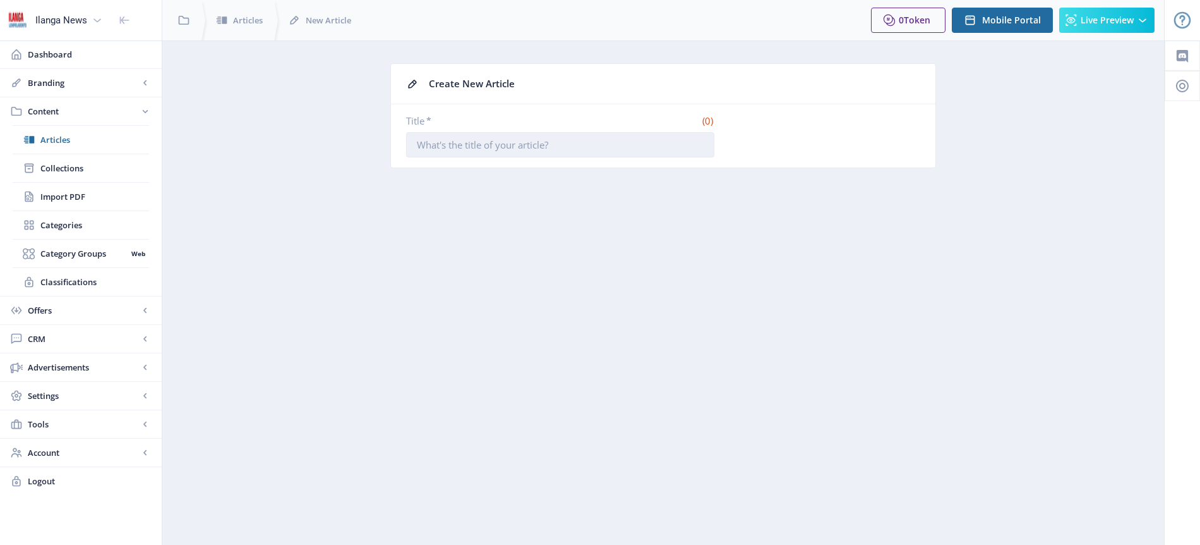
click at [521, 143] on input "Title *" at bounding box center [560, 144] width 308 height 25
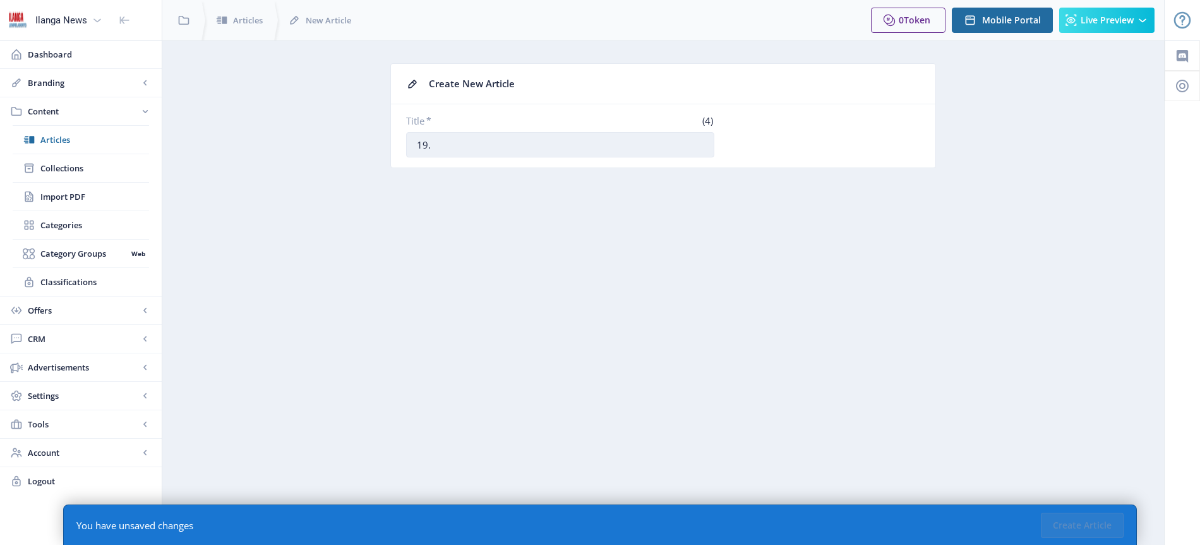
paste input "UMngqithi uyibona isazodonsa kanzima iSundowns"
type input "19. UMngqithi uyibona isazodonsa kanzima iSundowns"
click at [1104, 526] on button "Create Article" at bounding box center [1082, 524] width 83 height 25
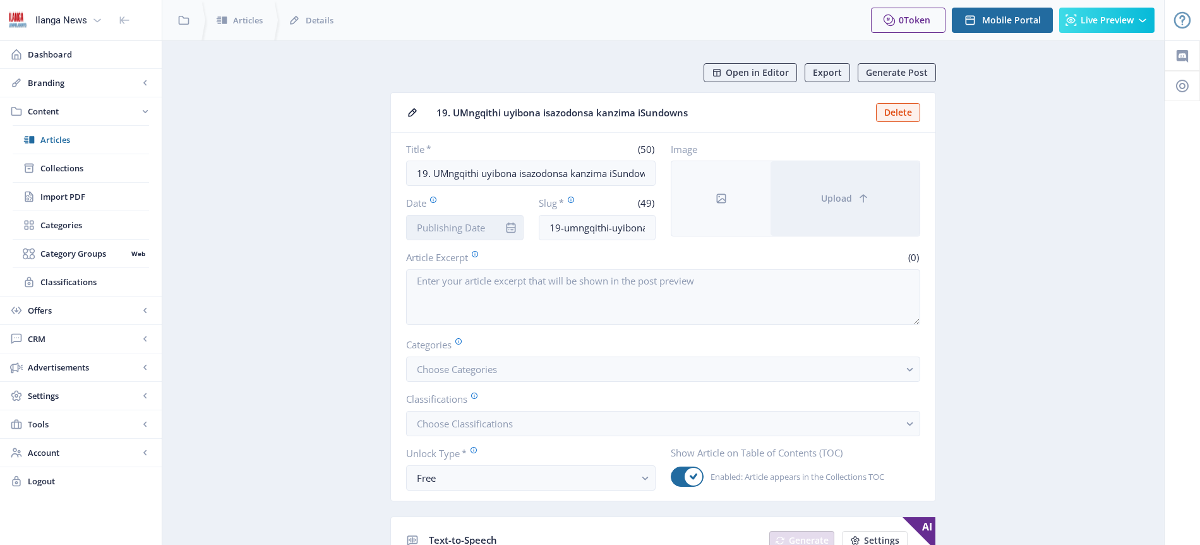
click at [462, 231] on input "Date" at bounding box center [465, 227] width 118 height 25
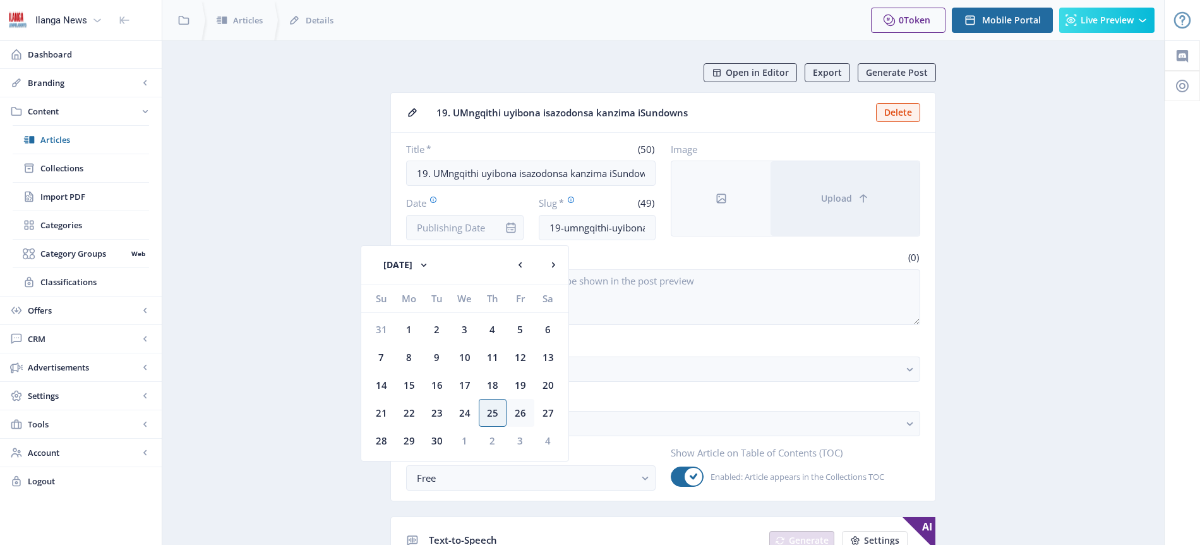
click at [520, 411] on div "26" at bounding box center [521, 413] width 28 height 28
type input "[DATE]"
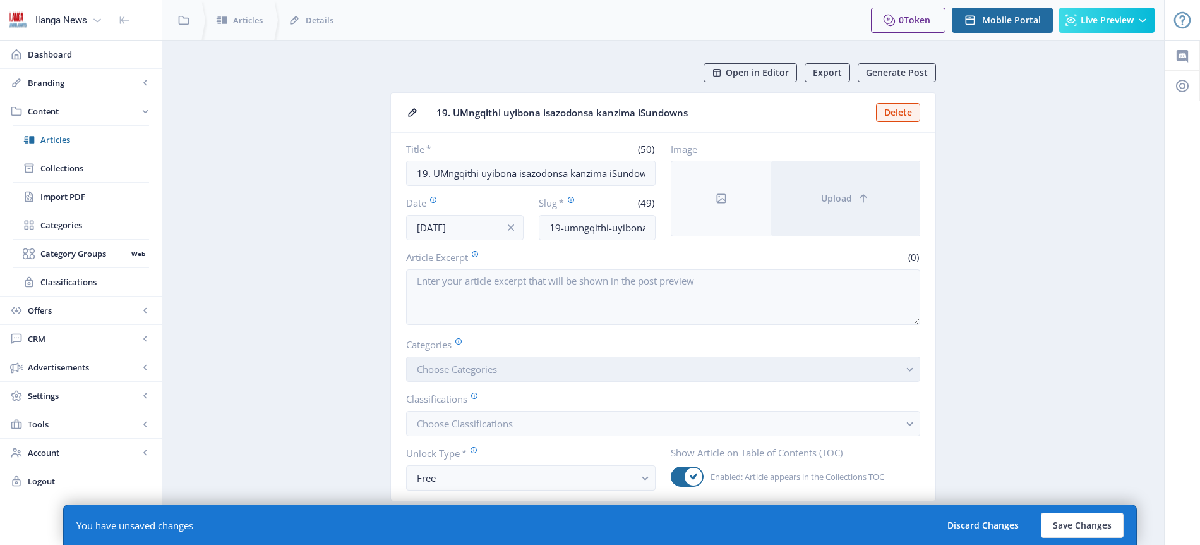
click at [470, 372] on span "Choose Categories" at bounding box center [457, 369] width 80 height 13
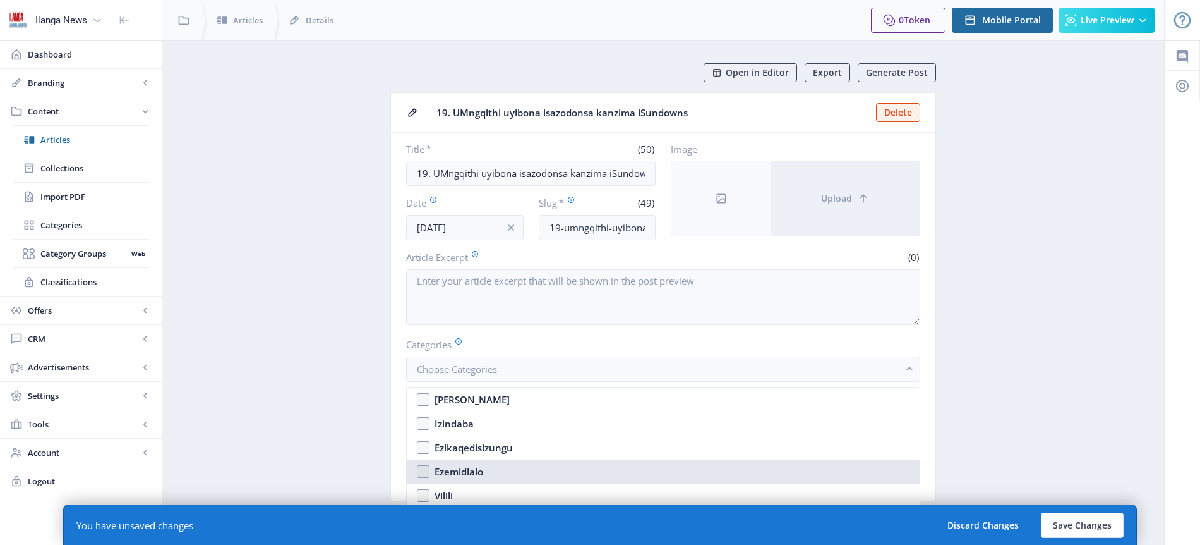
click at [480, 468] on div "Ezemidlalo" at bounding box center [459, 471] width 49 height 15
checkbox input "true"
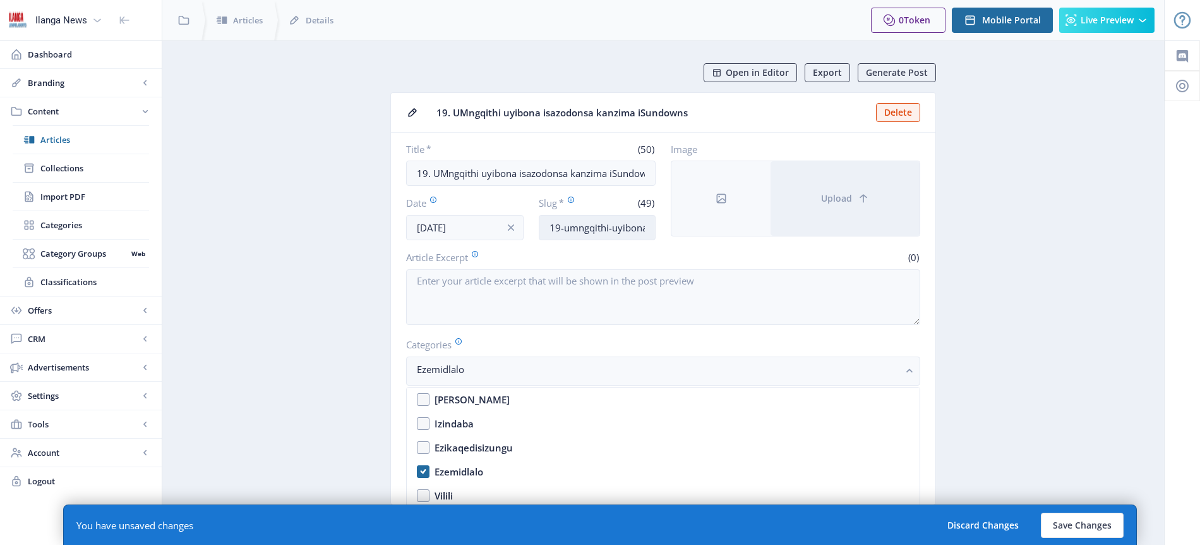
click at [620, 231] on input "19-umngqithi-uyibona-[GEOGRAPHIC_DATA]-kanzima-isundowns" at bounding box center [598, 227] width 118 height 25
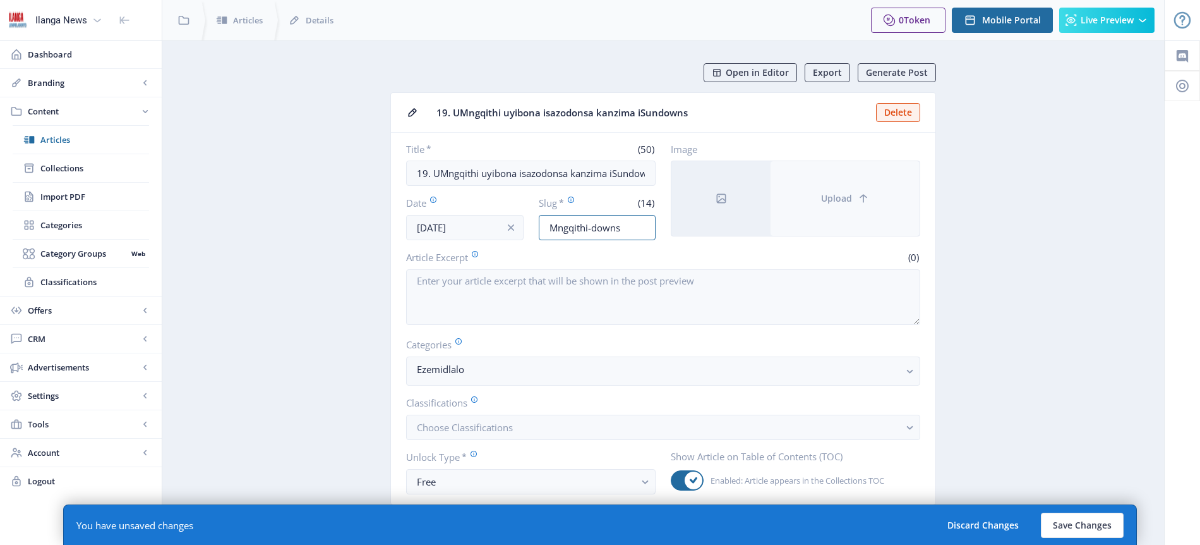
type input "Mngqithi-downs"
click at [844, 200] on span "Upload" at bounding box center [836, 198] width 31 height 10
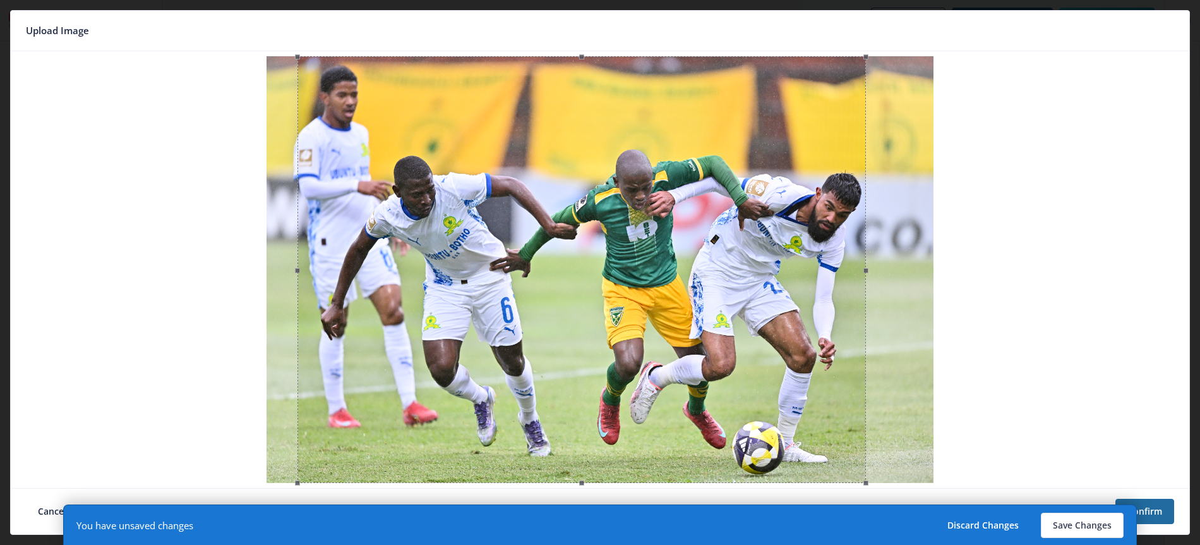
type input "mngqithi-downs"
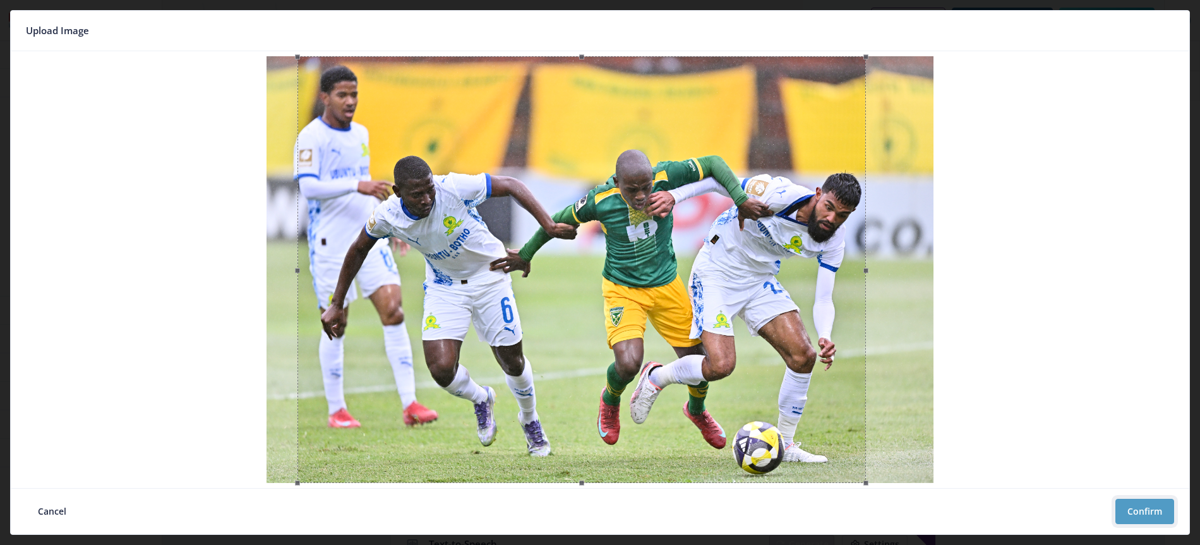
click at [1148, 512] on button "Confirm" at bounding box center [1145, 510] width 59 height 25
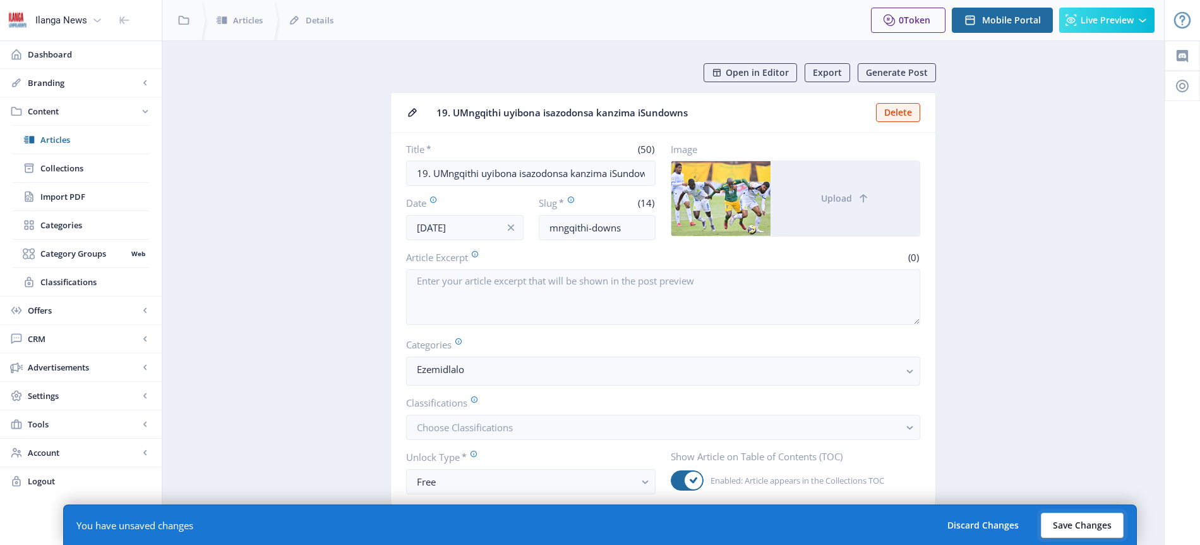
click at [1075, 523] on button "Save Changes" at bounding box center [1082, 524] width 83 height 25
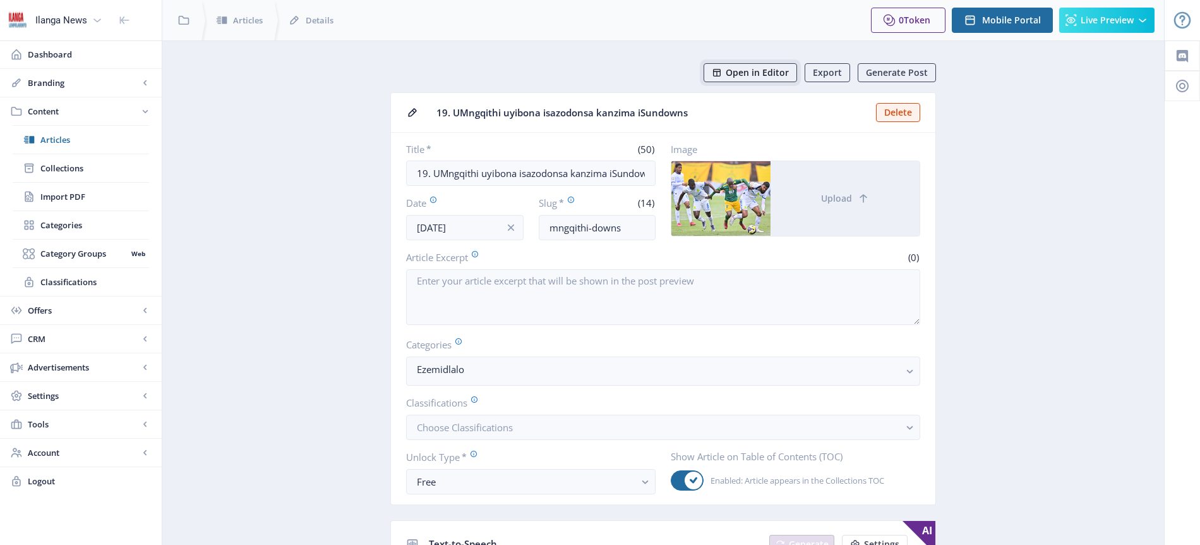
click at [764, 69] on span "Open in Editor" at bounding box center [757, 73] width 63 height 10
click at [63, 137] on span "Articles" at bounding box center [94, 139] width 109 height 13
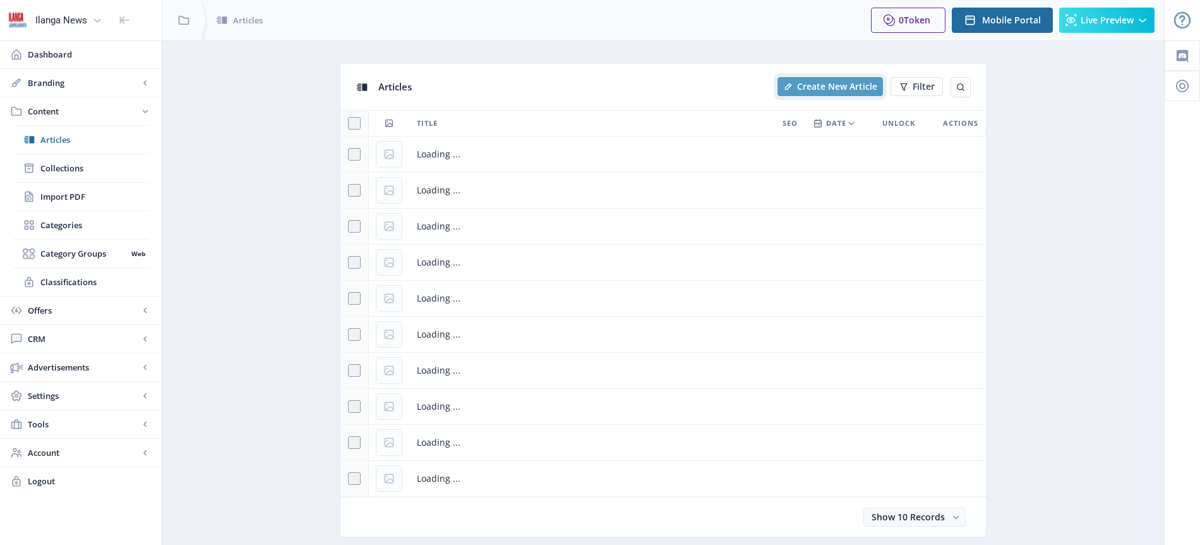
click at [830, 90] on span "Create New Article" at bounding box center [837, 87] width 80 height 10
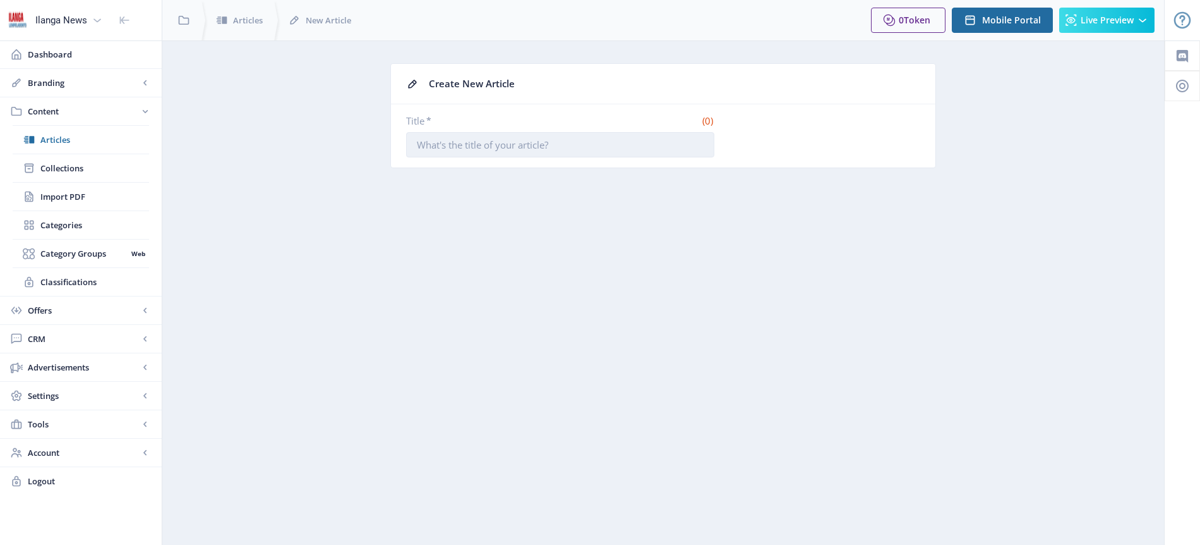
click at [566, 142] on input "Title *" at bounding box center [560, 144] width 308 height 25
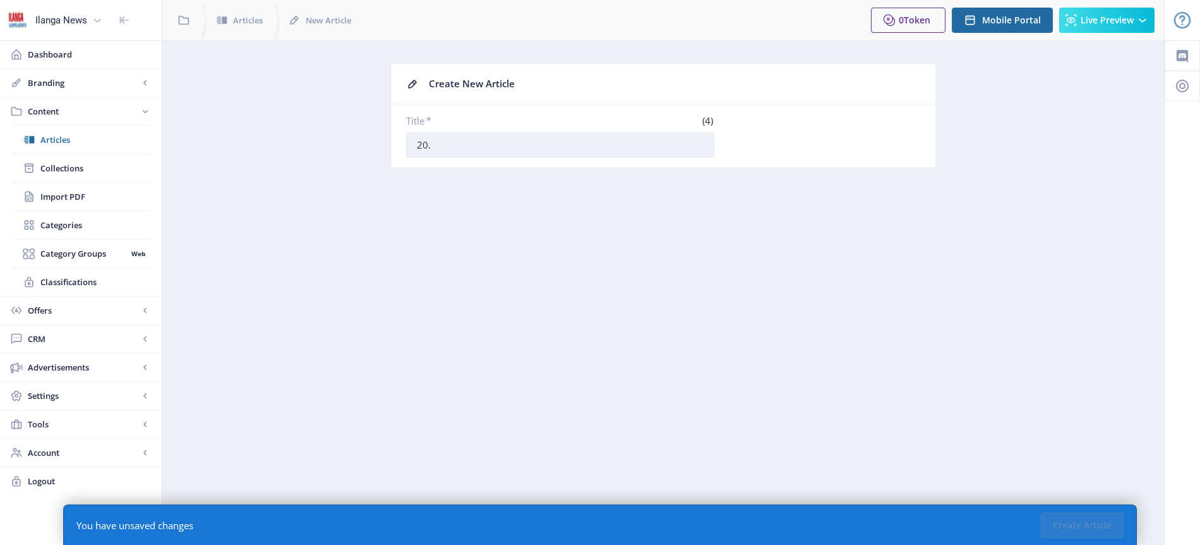
paste input "AmaBhokobhoko ayilungele inselelo yePumas eThekwini"
type input "20. AmaBhokobhoko ayilungele inselelo yePumas eThekwini"
click at [1081, 536] on button "Create Article" at bounding box center [1082, 524] width 83 height 25
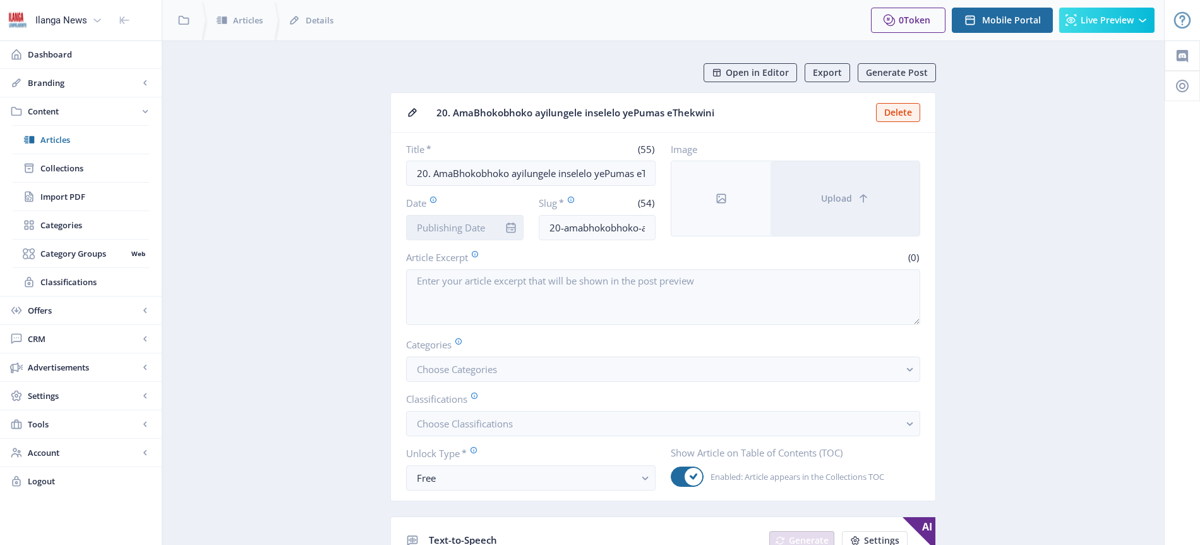
click at [475, 227] on input "Date" at bounding box center [465, 227] width 118 height 25
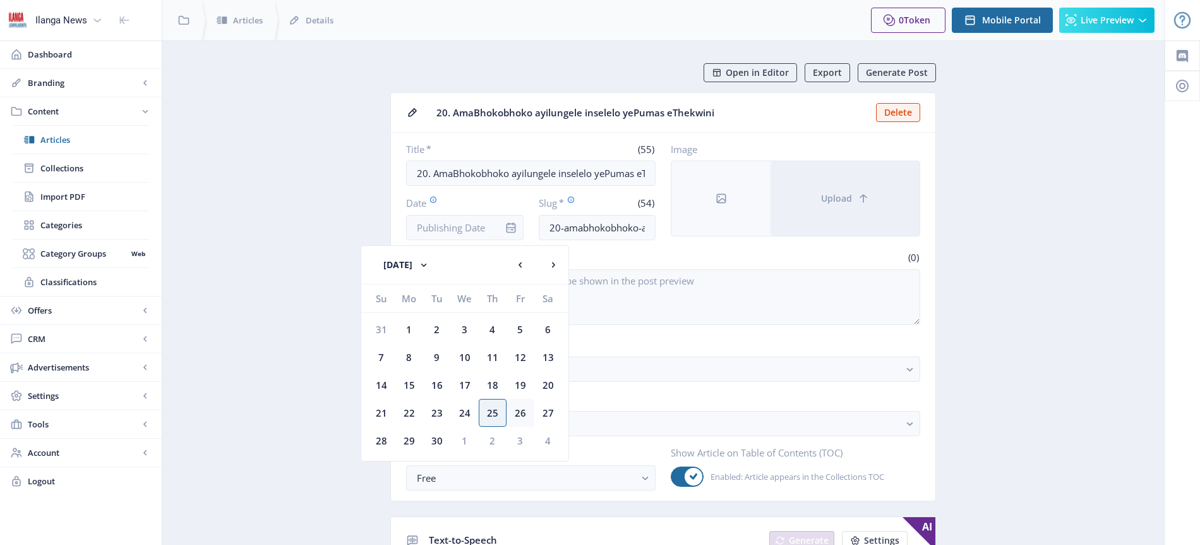
click at [519, 413] on div "26" at bounding box center [521, 413] width 28 height 28
type input "[DATE]"
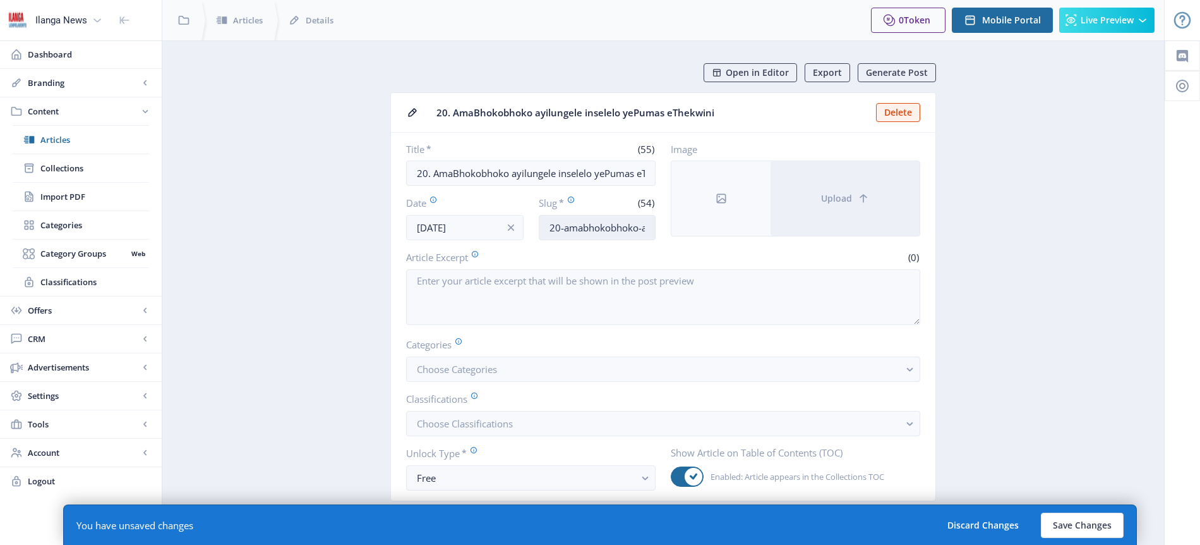
click at [611, 226] on input "20-amabhokobhoko-ayilungele-inselelo-yepumas-ethekwini" at bounding box center [598, 227] width 118 height 25
type input "Boks-readyforPumas"
click at [466, 372] on span "Choose Categories" at bounding box center [457, 369] width 80 height 13
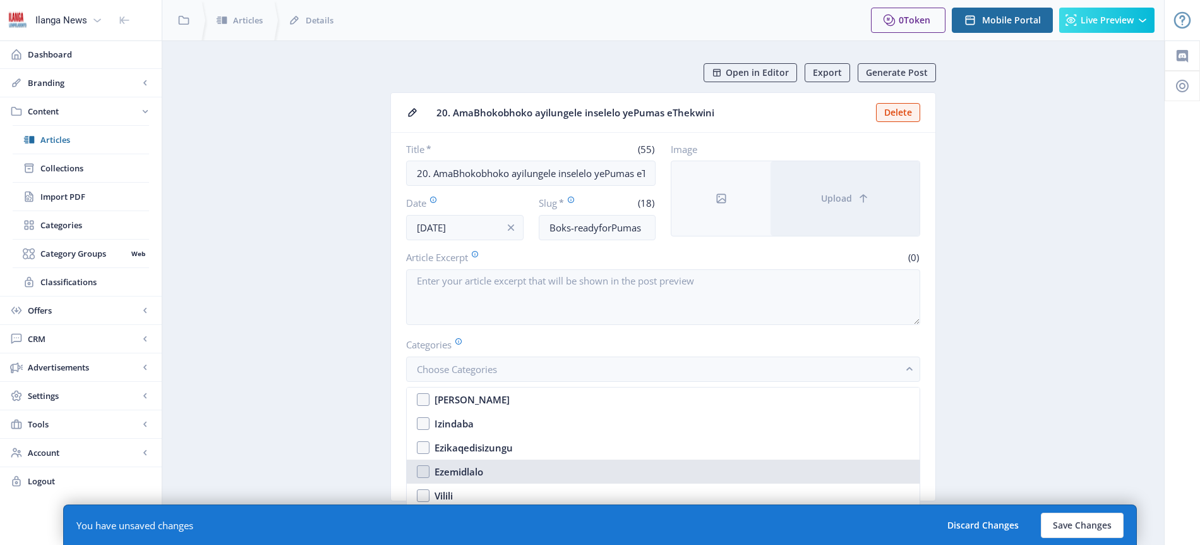
click at [475, 468] on div "Ezemidlalo" at bounding box center [459, 471] width 49 height 15
checkbox input "true"
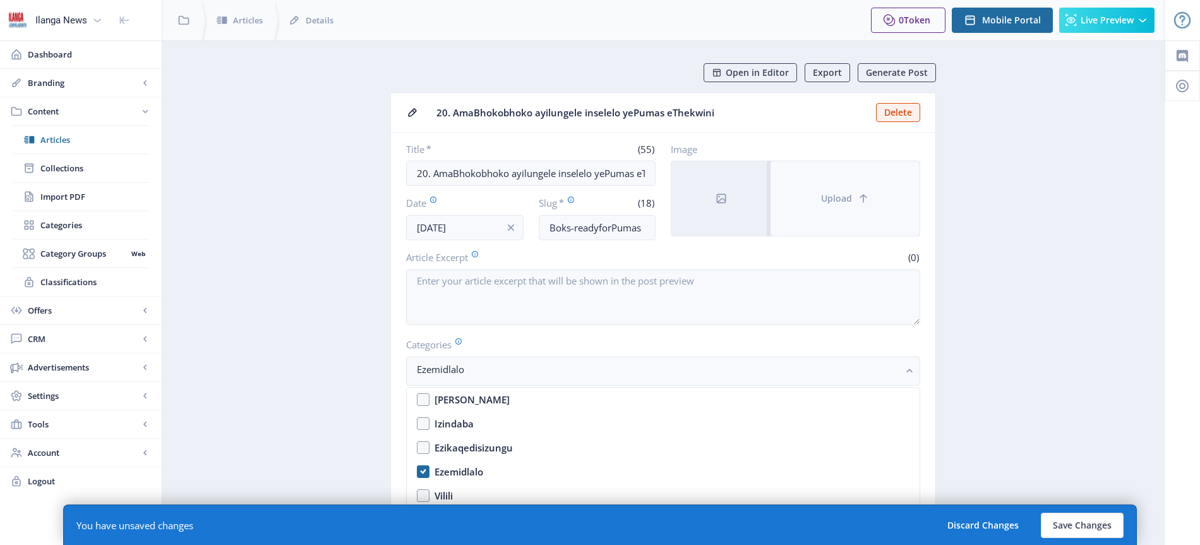
click at [830, 198] on span "Upload" at bounding box center [836, 198] width 31 height 10
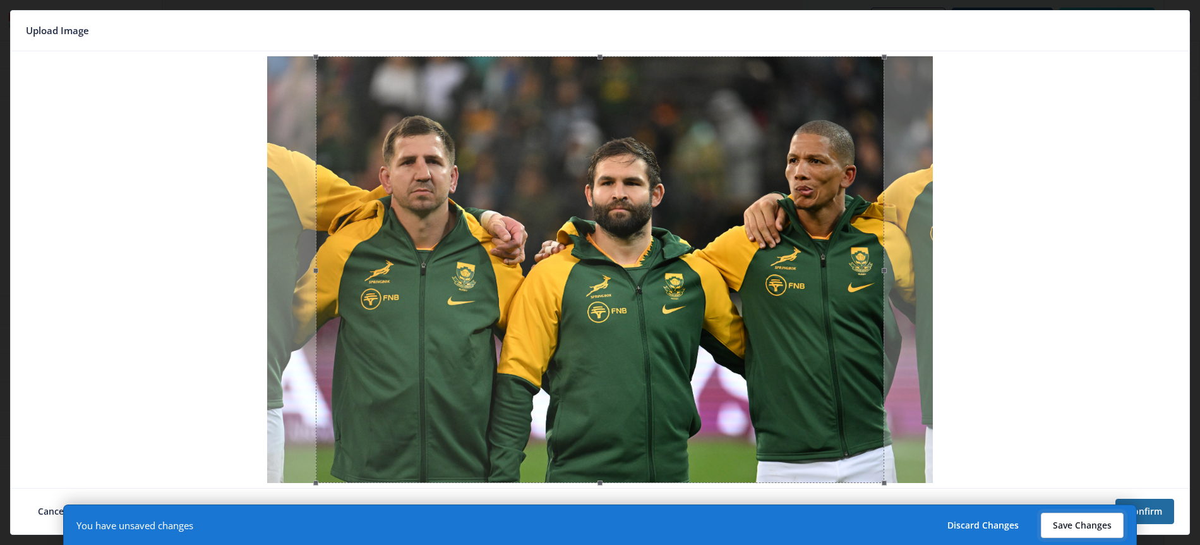
click at [1091, 525] on button "Save Changes" at bounding box center [1082, 524] width 83 height 25
type input "boks-readyforpumas"
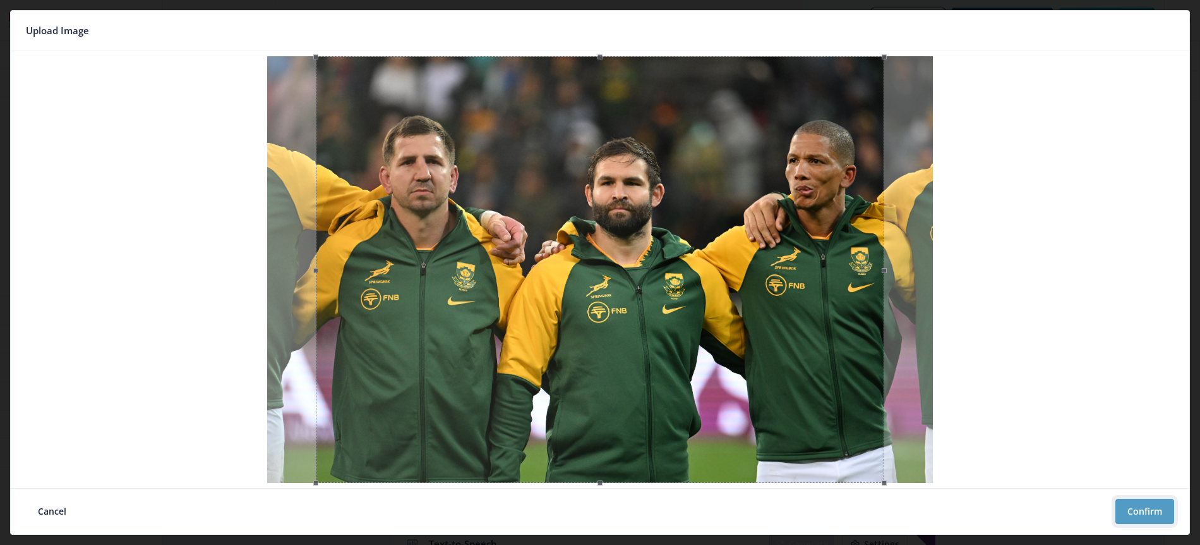
click at [1142, 510] on button "Confirm" at bounding box center [1145, 510] width 59 height 25
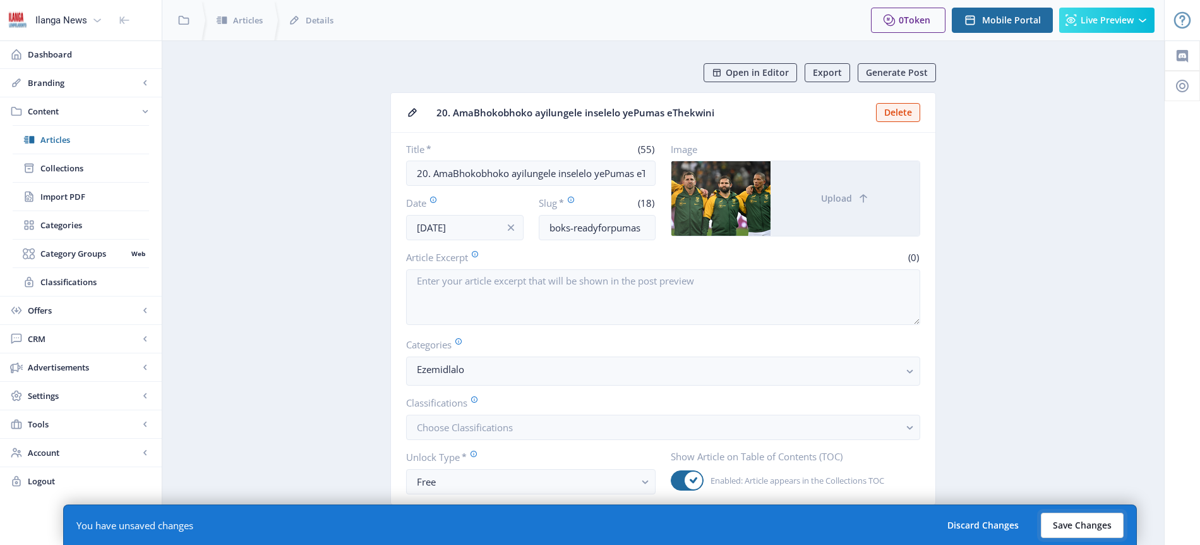
click at [1073, 526] on button "Save Changes" at bounding box center [1082, 524] width 83 height 25
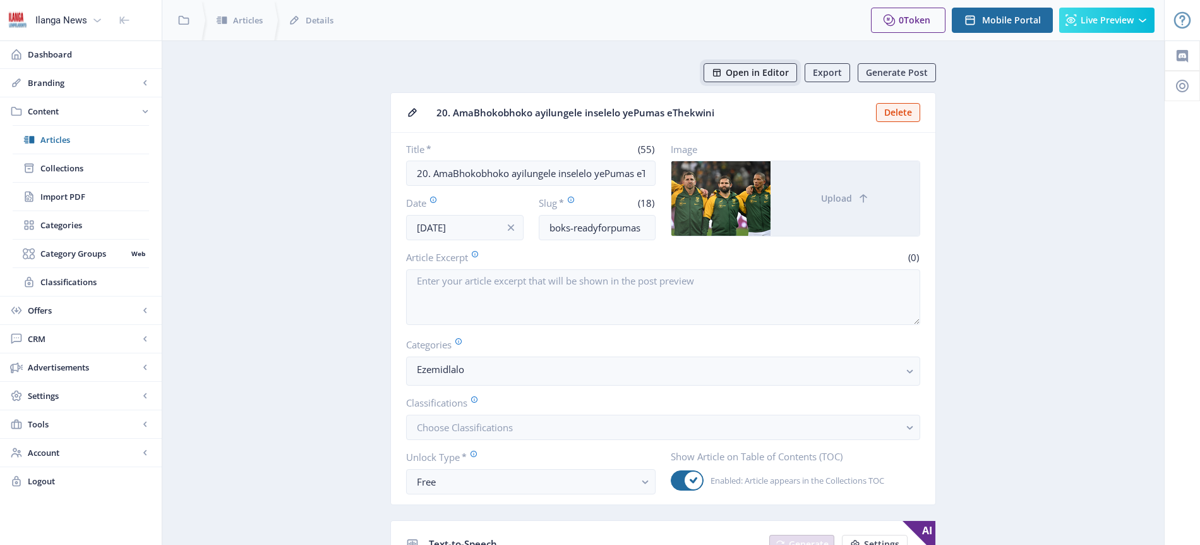
click at [771, 73] on span "Open in Editor" at bounding box center [757, 73] width 63 height 10
click at [837, 197] on span "Upload" at bounding box center [836, 198] width 31 height 10
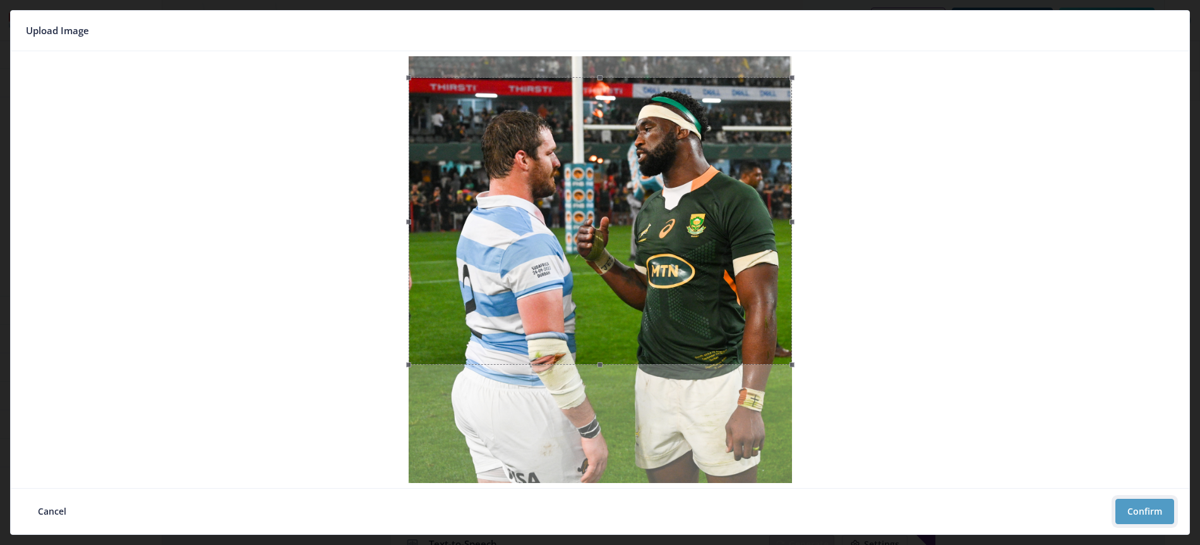
click at [1150, 509] on button "Confirm" at bounding box center [1145, 510] width 59 height 25
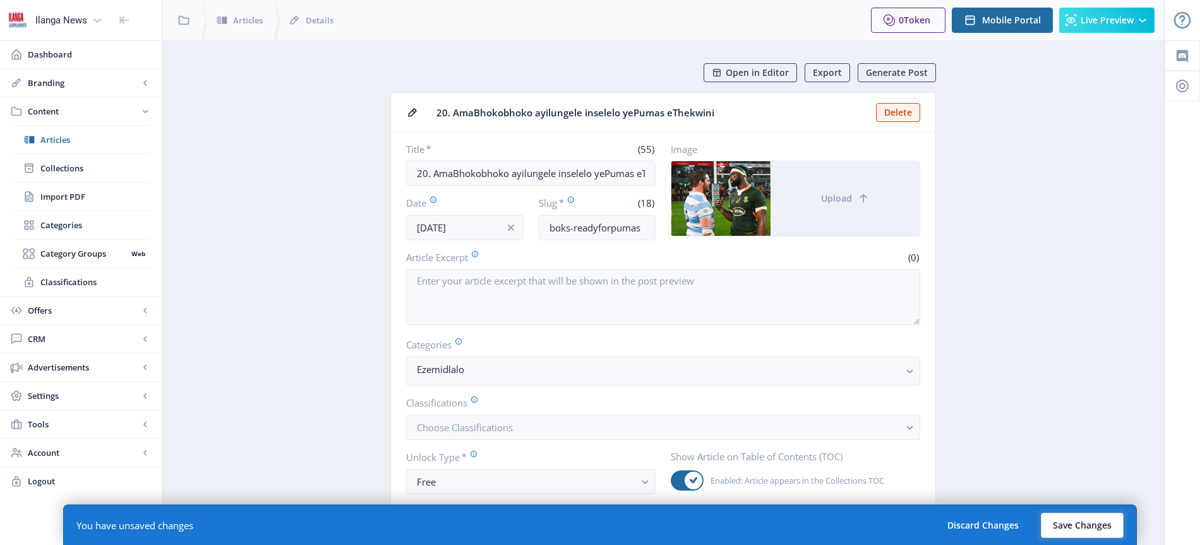
click at [1092, 524] on button "Save Changes" at bounding box center [1082, 524] width 83 height 25
